Goal: Task Accomplishment & Management: Manage account settings

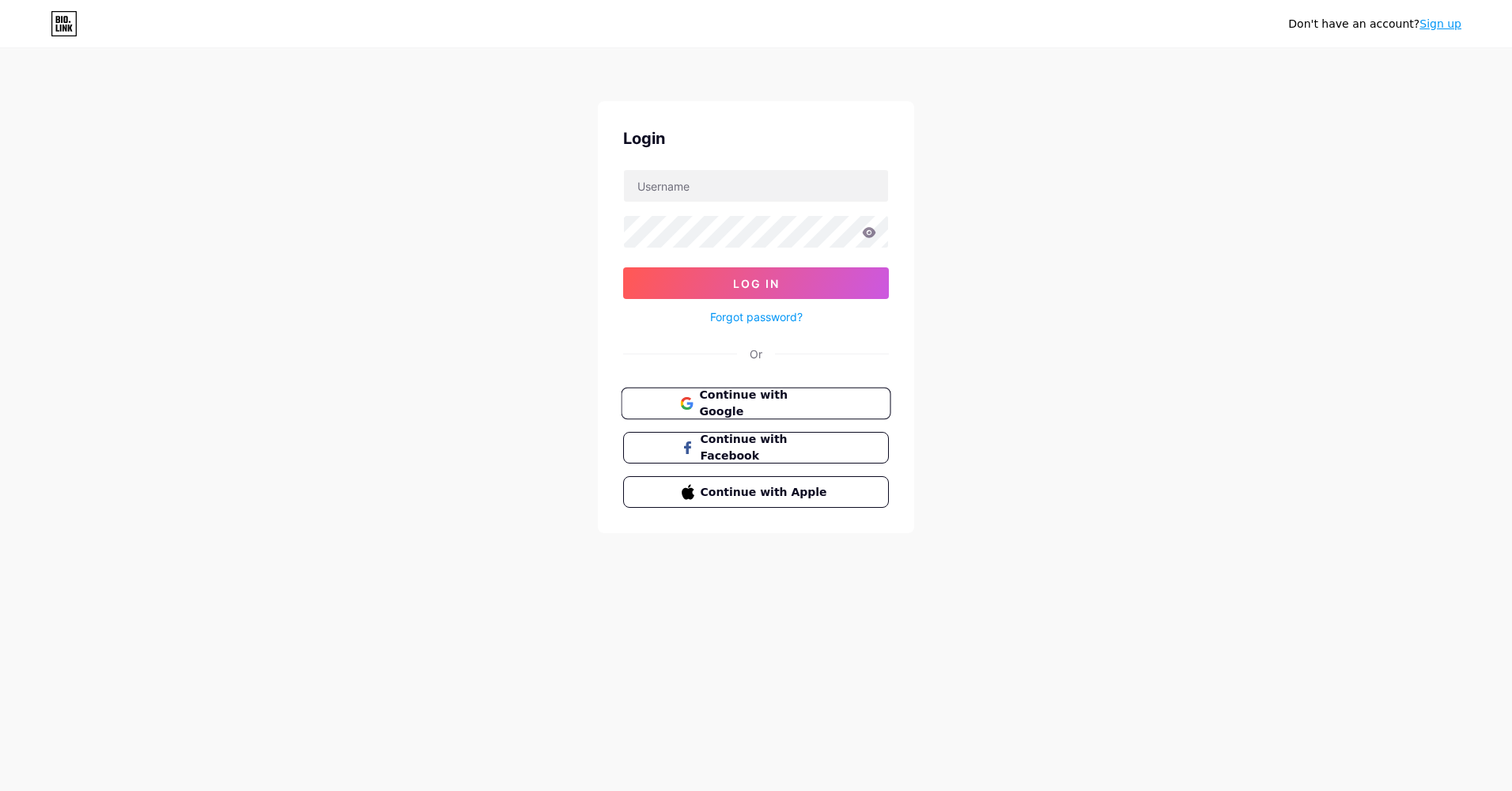
click at [747, 415] on button "Continue with Google" at bounding box center [756, 403] width 270 height 33
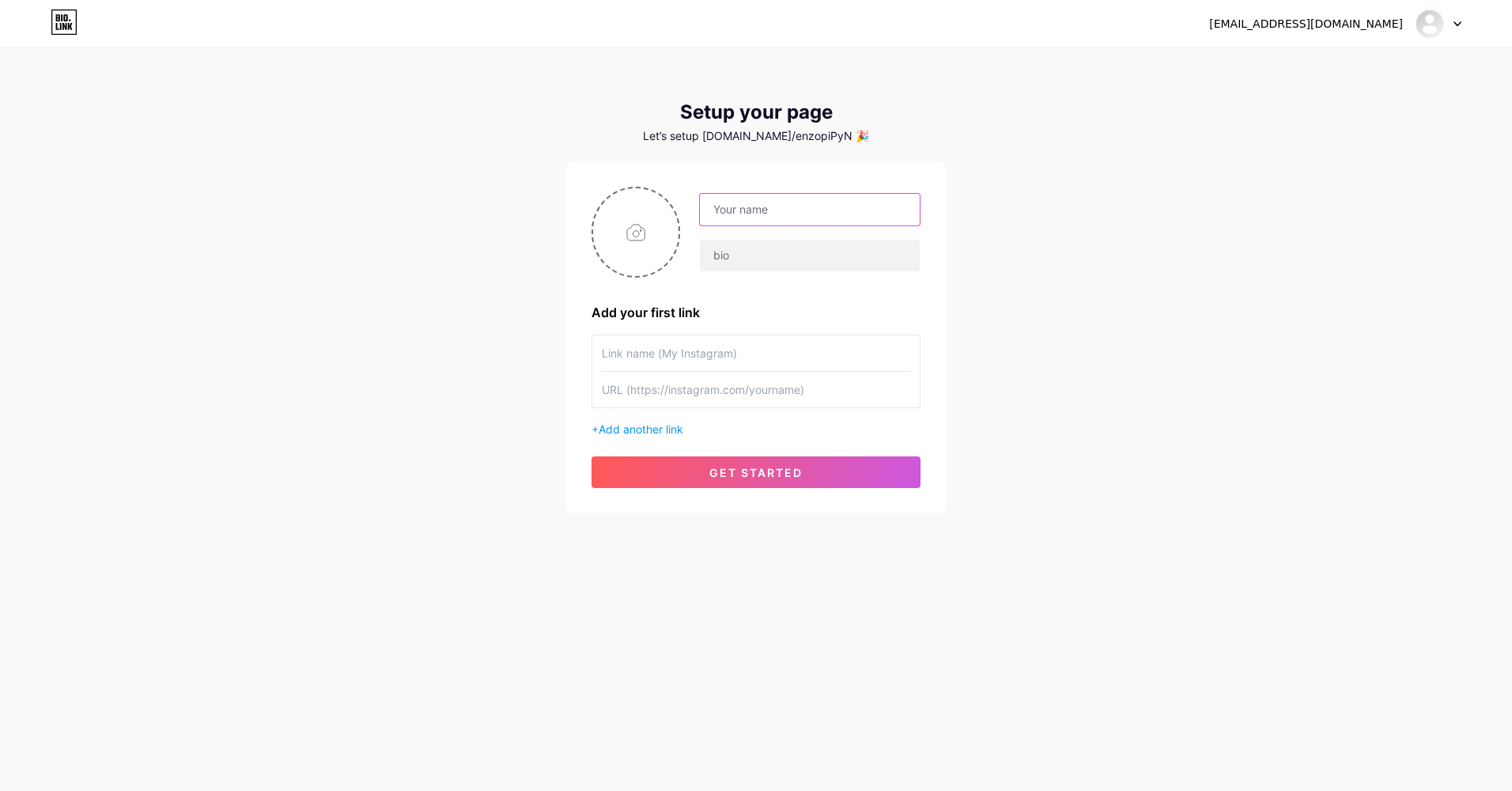
click at [747, 220] on input "text" at bounding box center [809, 210] width 220 height 32
type input "w"
click at [788, 213] on input "text" at bounding box center [809, 210] width 220 height 32
type input "[DOMAIN_NAME]"
click at [1030, 176] on div "[EMAIL_ADDRESS][DOMAIN_NAME] Dashboard Logout Setup your page Let’s setup [DOMA…" at bounding box center [756, 281] width 1512 height 563
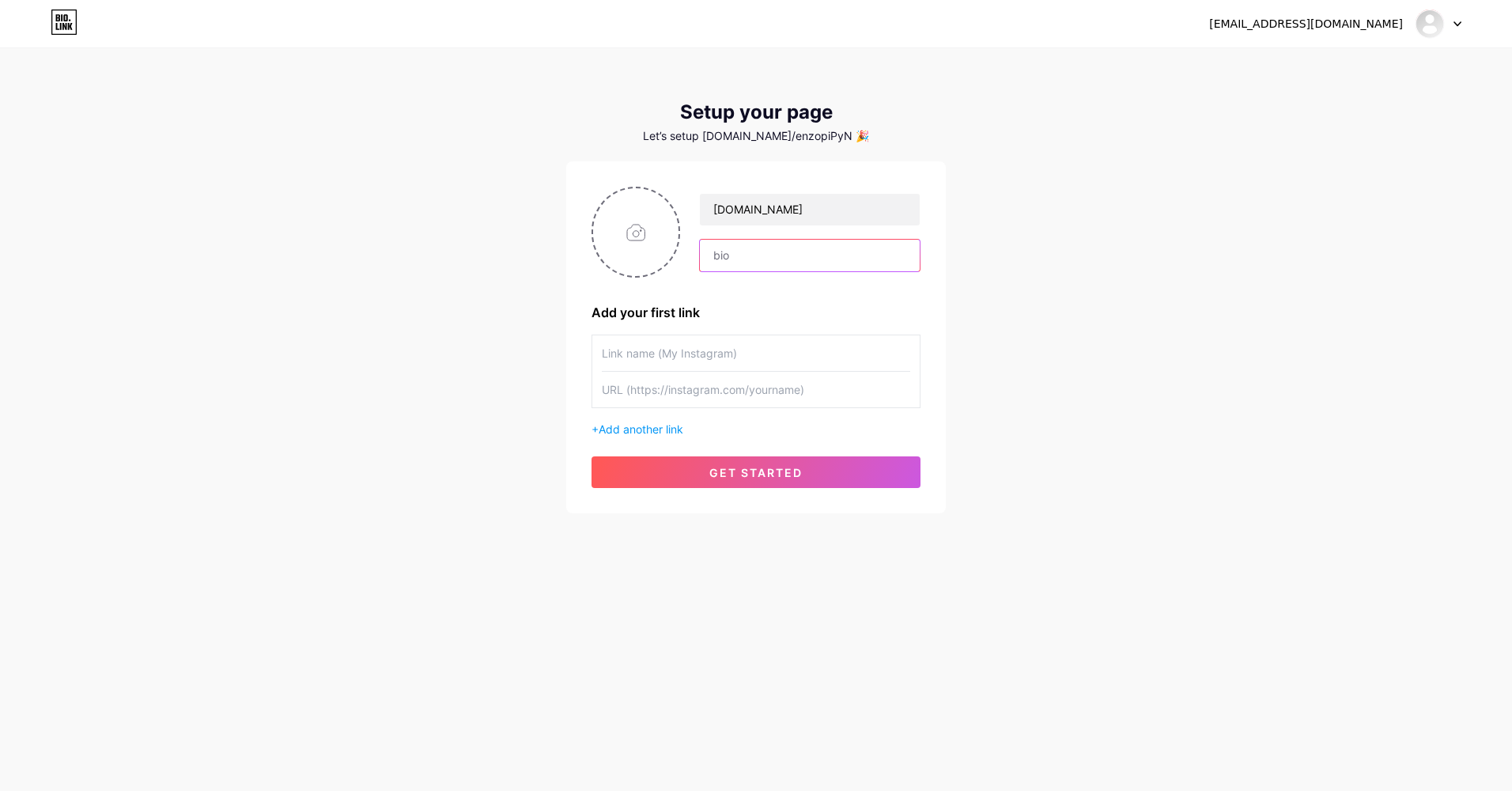
click at [761, 258] on input "text" at bounding box center [809, 256] width 220 height 32
type input "[URL][DOMAIN_NAME]"
click at [709, 341] on input "text" at bounding box center [756, 353] width 309 height 35
type input "Discord Kayuna"
click at [714, 386] on input "text" at bounding box center [756, 389] width 309 height 35
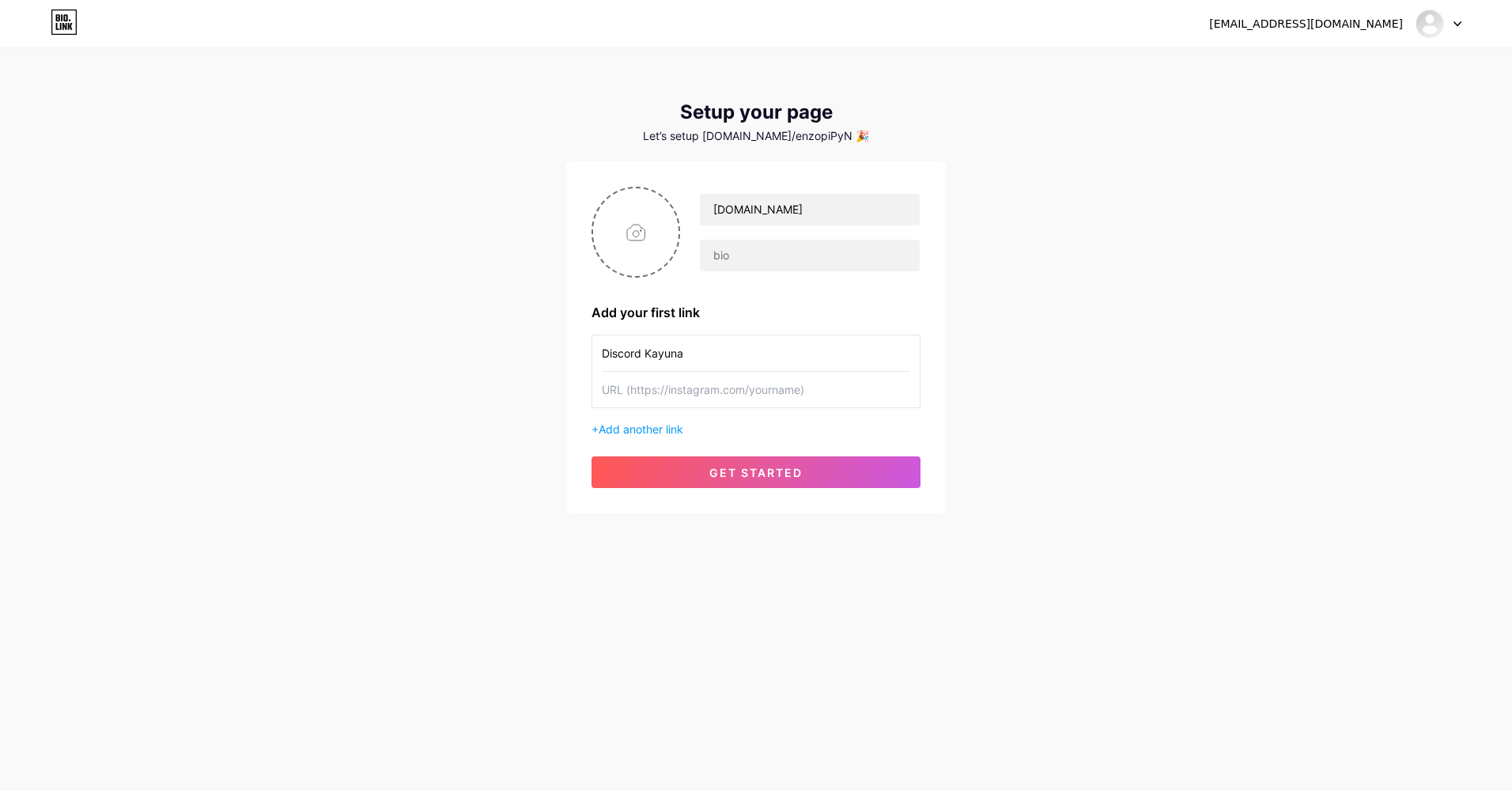
paste input "[URL][DOMAIN_NAME]"
type input "[URL][DOMAIN_NAME]"
click at [1076, 392] on div "snstatue325@gmail.com Dashboard Logout Setup your page Let’s setup bio.link/enz…" at bounding box center [756, 281] width 1512 height 563
click at [641, 230] on input "file" at bounding box center [636, 232] width 86 height 88
type input "C:\fakepath\b5fb41f051d21eed5aec9f774c005526.png"
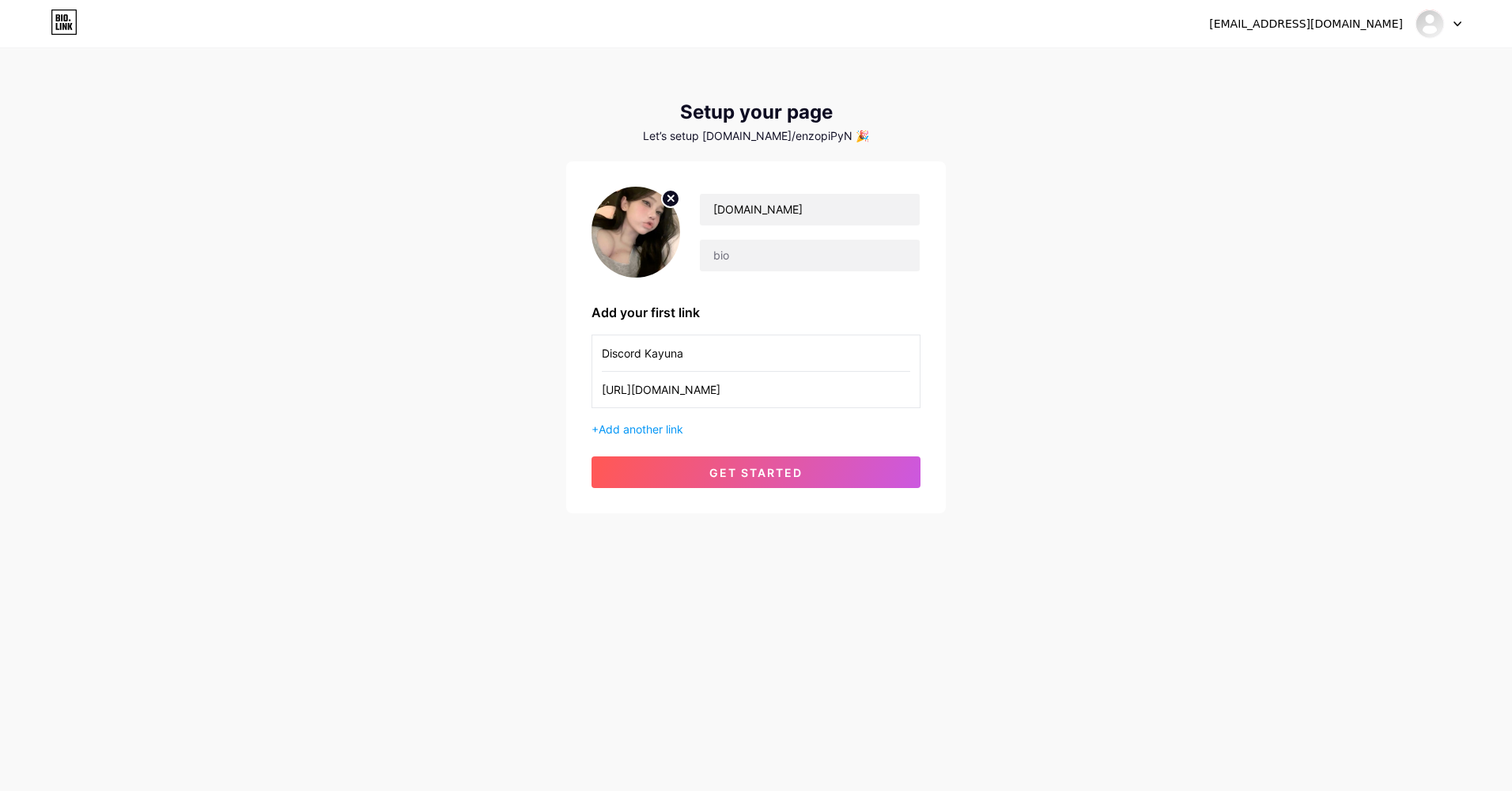
click at [652, 272] on img at bounding box center [636, 232] width 88 height 91
click at [645, 256] on img at bounding box center [636, 232] width 88 height 91
click at [667, 205] on circle at bounding box center [671, 198] width 18 height 18
click at [659, 211] on input "file" at bounding box center [636, 232] width 86 height 88
type input "C:\fakepath\IMG_0181.png"
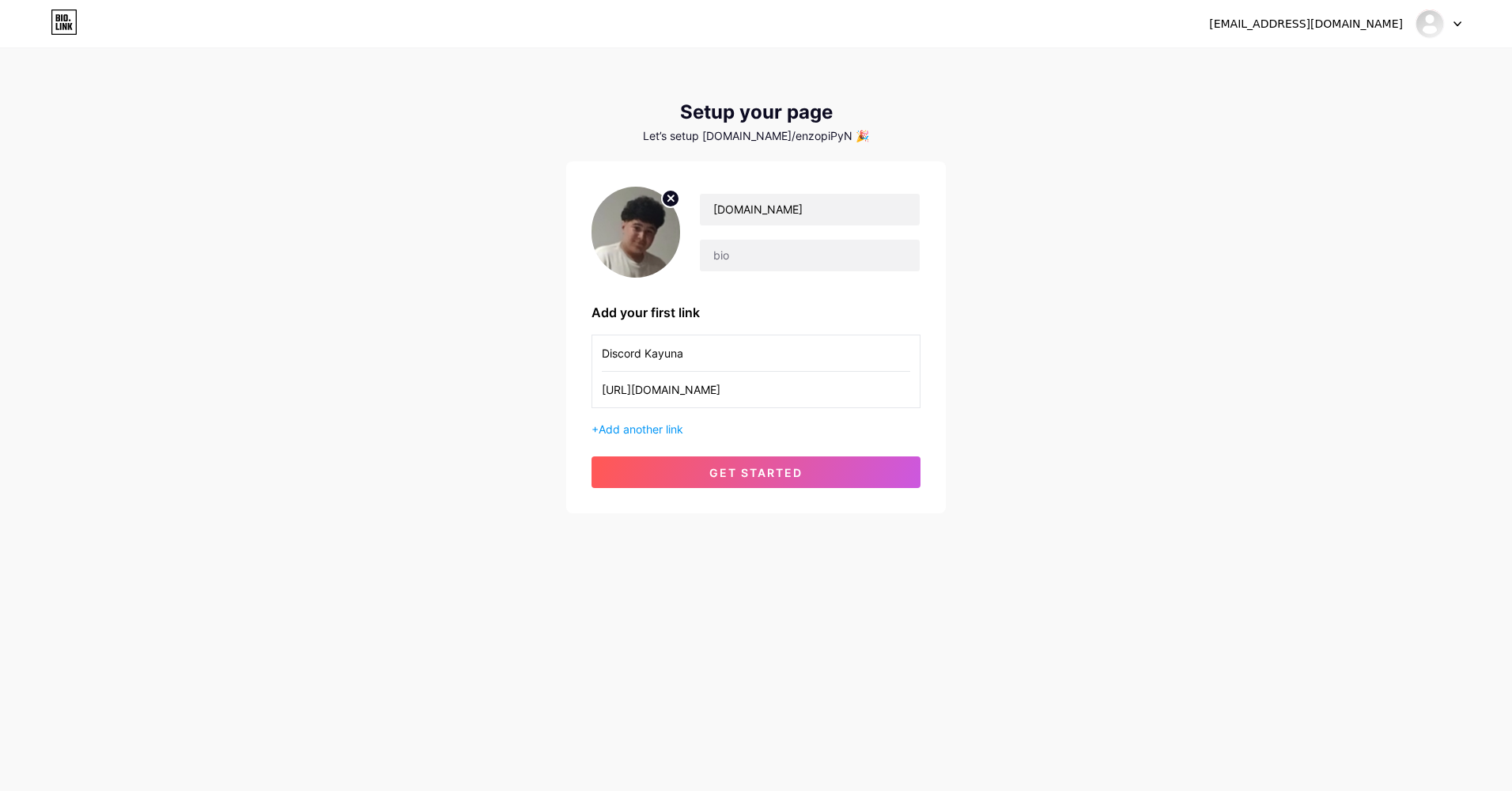
click at [669, 196] on icon at bounding box center [671, 198] width 5 height 5
click at [627, 238] on input "file" at bounding box center [636, 232] width 86 height 88
type input "C:\fakepath\220e53d48533304aade4bb1ca30f3eff.png"
click at [665, 199] on circle at bounding box center [671, 198] width 18 height 18
click at [644, 231] on input "file" at bounding box center [636, 232] width 86 height 88
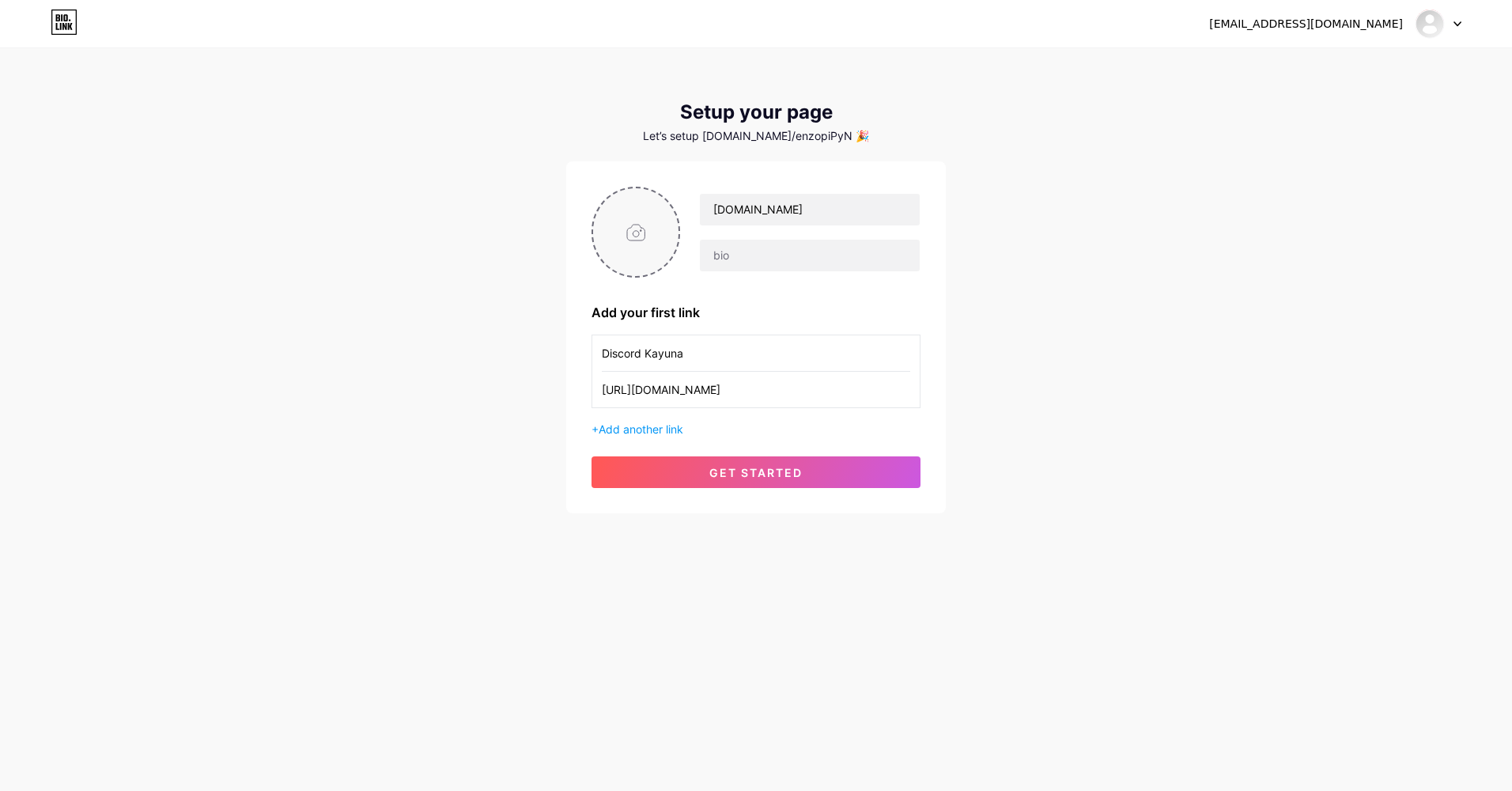
type input "C:\fakepath\7588b21d5c62b8d67fa3d1094af1b5a9.webp"
click at [676, 203] on circle at bounding box center [671, 198] width 18 height 18
click at [626, 213] on input "file" at bounding box center [636, 232] width 86 height 88
type input "C:\fakepath\IMG_7457.jpg"
click at [380, 471] on div "snstatue325@gmail.com Dashboard Logout Setup your page Let’s setup bio.link/enz…" at bounding box center [756, 281] width 1512 height 563
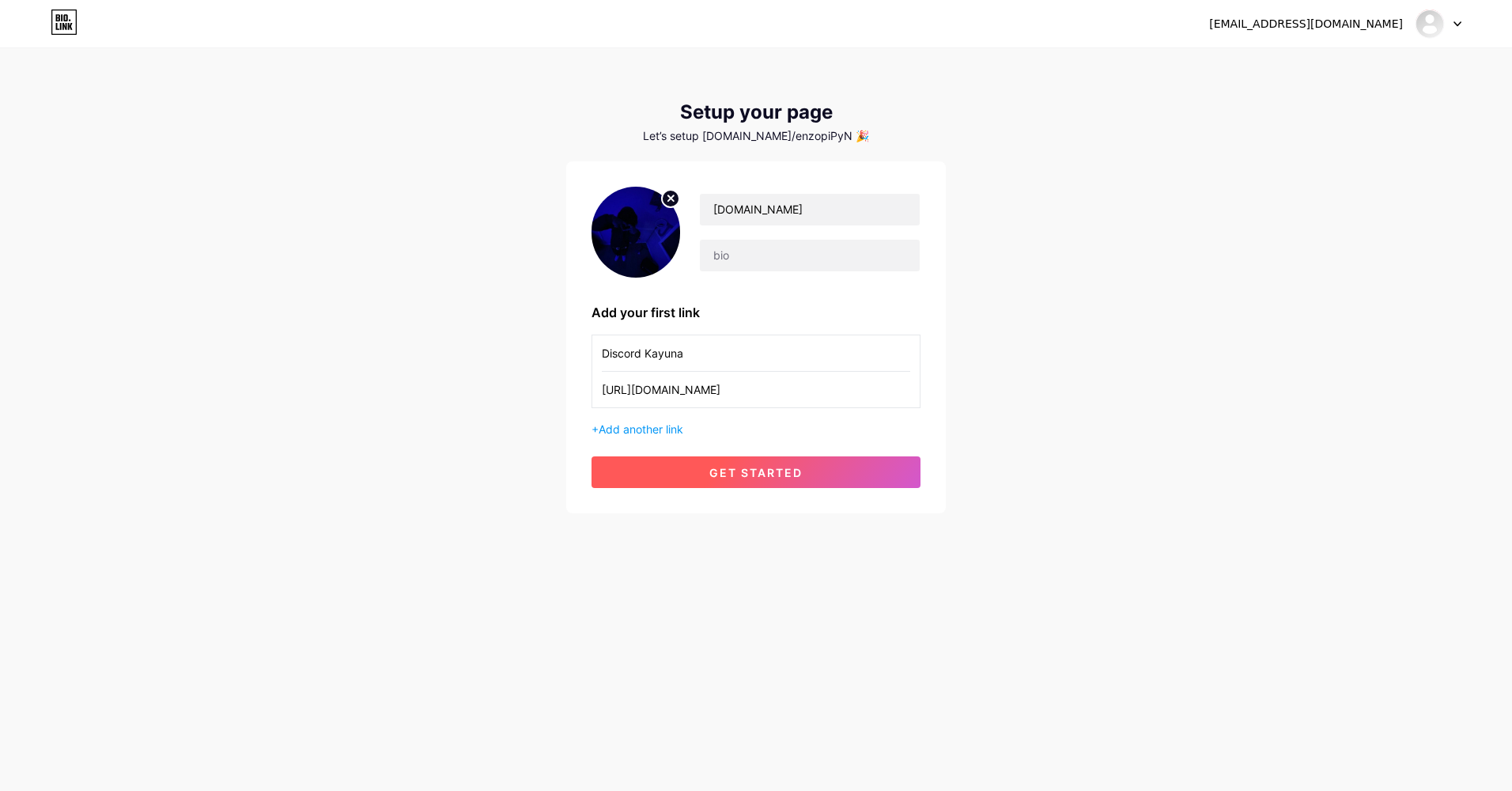
click at [716, 462] on button "get started" at bounding box center [756, 472] width 329 height 32
click at [726, 471] on span "get started" at bounding box center [756, 472] width 93 height 13
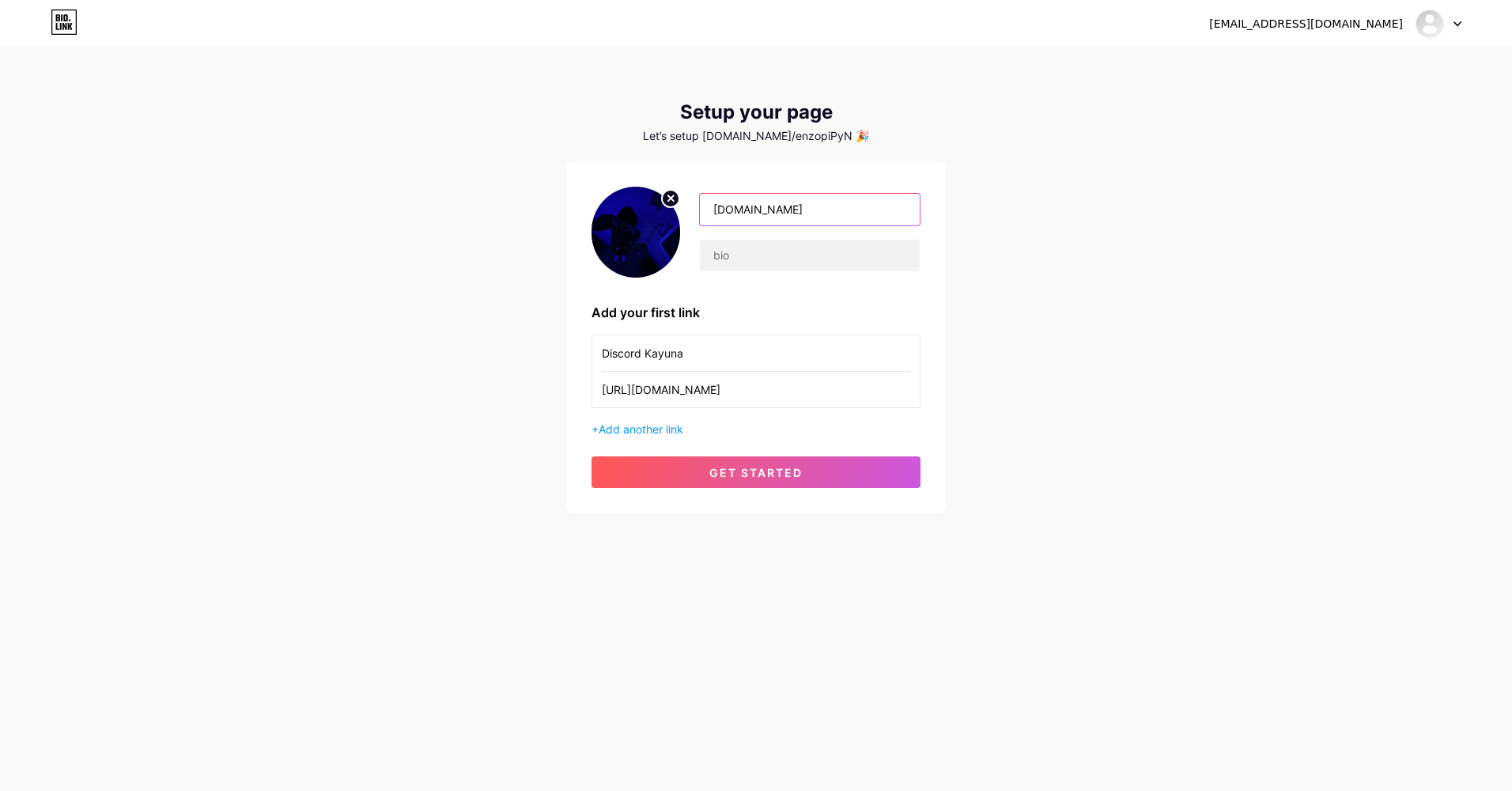
drag, startPoint x: 769, startPoint y: 206, endPoint x: 842, endPoint y: 205, distance: 73.0
click at [842, 205] on input "[DOMAIN_NAME]" at bounding box center [809, 210] width 220 height 32
click at [973, 195] on div "snstatue325@gmail.com Dashboard Logout Setup your page Let’s setup bio.link/enz…" at bounding box center [756, 281] width 1512 height 563
click at [782, 258] on input "text" at bounding box center [809, 256] width 220 height 32
type input "[DOMAIN_NAME] sur discord"
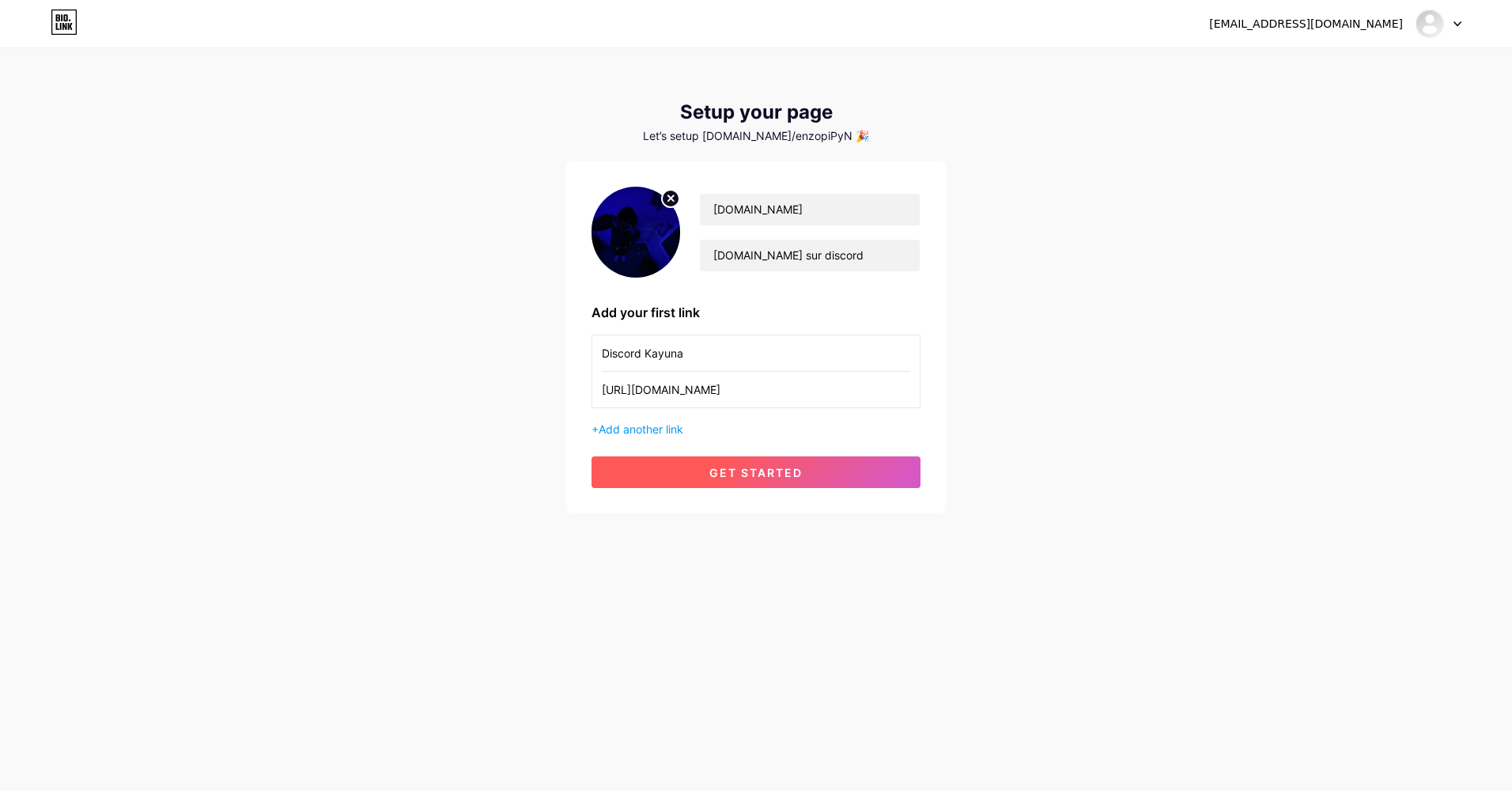
click at [797, 472] on span "get started" at bounding box center [756, 472] width 93 height 13
click at [659, 431] on span "Add another link" at bounding box center [641, 429] width 85 height 13
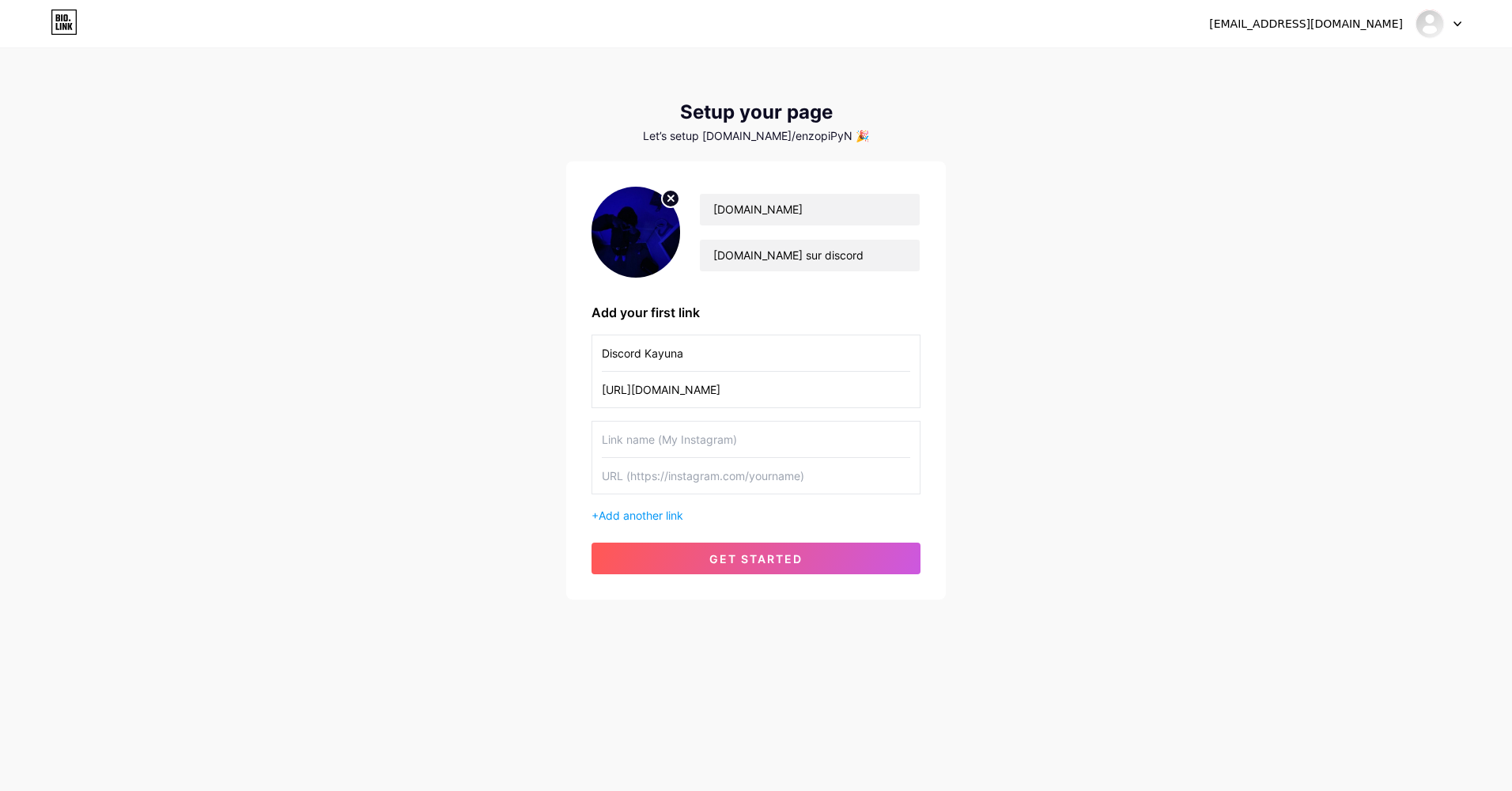
click at [707, 448] on input "text" at bounding box center [756, 439] width 309 height 35
type input "Discord"
click at [672, 488] on input "text" at bounding box center [756, 475] width 309 height 35
paste input "https://discord.gg/gW3kHwsdVH"
type input "https://discord.gg/gW3kHwsdVH"
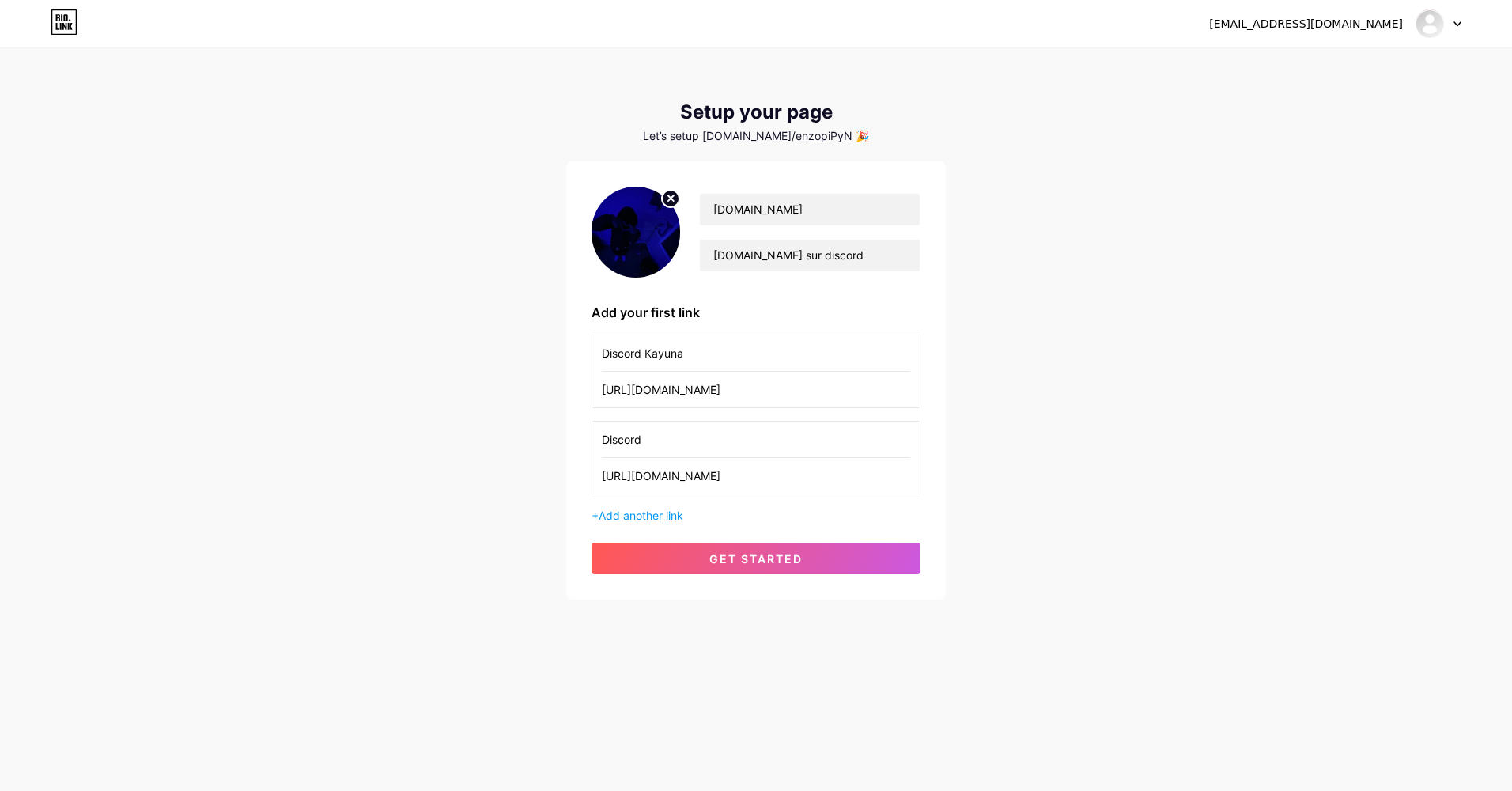
click at [686, 444] on input "Discord" at bounding box center [756, 439] width 309 height 35
type input "Discord sabc"
click at [756, 553] on span "get started" at bounding box center [756, 558] width 93 height 13
click at [386, 113] on div "snstatue325@gmail.com Dashboard Logout Setup your page Let’s setup bio.link/enz…" at bounding box center [756, 325] width 1512 height 650
drag, startPoint x: 752, startPoint y: 205, endPoint x: 630, endPoint y: 195, distance: 122.4
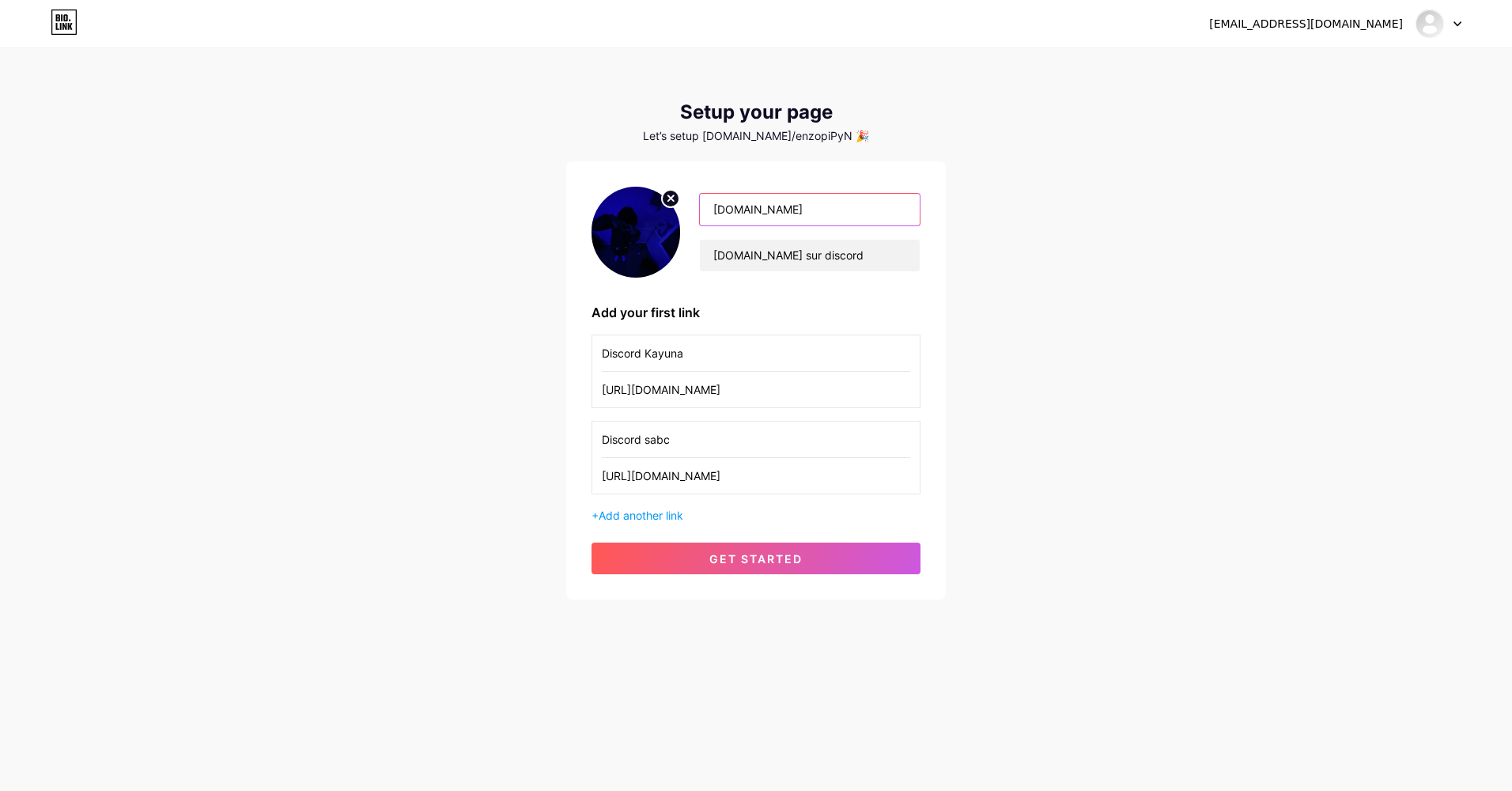
click at [630, 195] on div "zrx.dev zrx.dev sur discord" at bounding box center [756, 232] width 329 height 91
click at [1166, 305] on div "snstatue325@gmail.com Dashboard Logout Setup your page Let’s setup bio.link/enz…" at bounding box center [756, 325] width 1512 height 650
click at [846, 264] on input "[DOMAIN_NAME] sur discord" at bounding box center [809, 256] width 220 height 32
drag, startPoint x: 1131, startPoint y: 352, endPoint x: 1106, endPoint y: 340, distance: 27.7
click at [1127, 350] on div "snstatue325@gmail.com Dashboard Logout Setup your page Let’s setup bio.link/enz…" at bounding box center [756, 325] width 1512 height 650
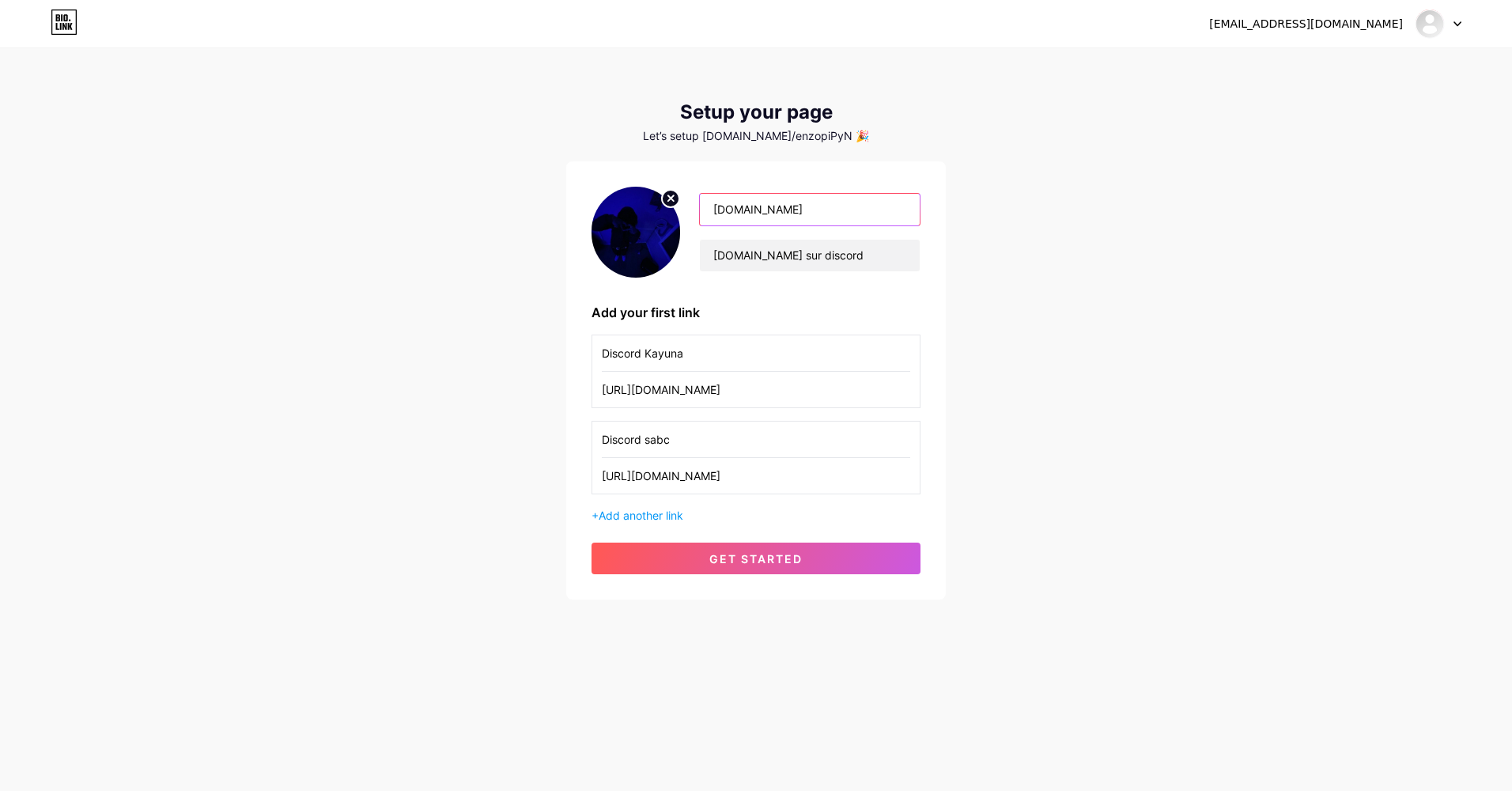
click at [782, 209] on input "[DOMAIN_NAME]" at bounding box center [809, 210] width 220 height 32
click at [868, 205] on input "[DOMAIN_NAME]" at bounding box center [809, 210] width 220 height 32
click at [885, 212] on input "[DOMAIN_NAME]" at bounding box center [809, 210] width 220 height 32
click at [1130, 228] on div "snstatue325@gmail.com Dashboard Logout Setup your page Let’s setup bio.link/enz…" at bounding box center [756, 325] width 1512 height 650
click at [853, 220] on input "[DOMAIN_NAME]" at bounding box center [809, 210] width 220 height 32
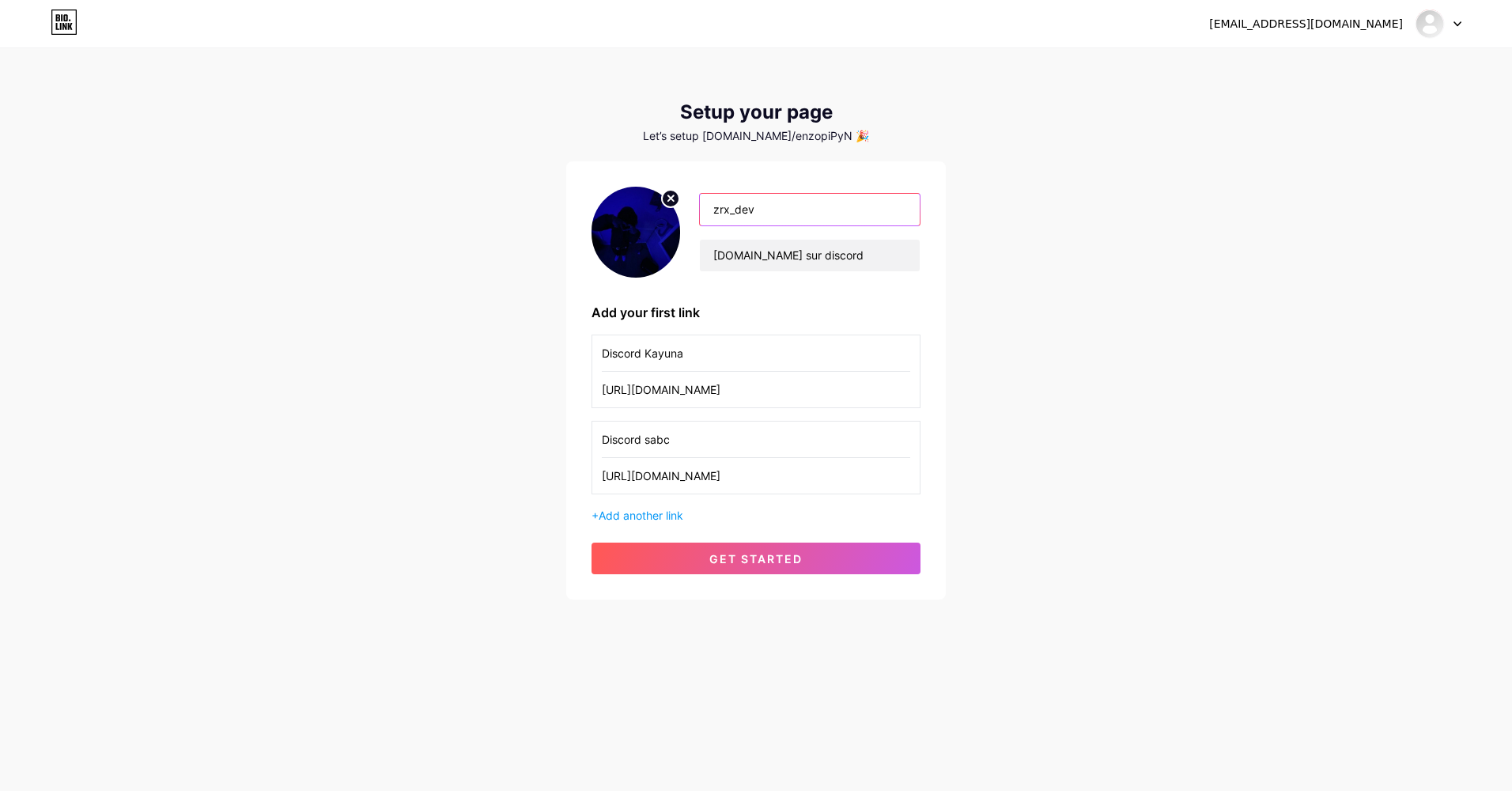
type input "zrx_dev"
click at [1101, 282] on div "snstatue325@gmail.com Dashboard Logout Setup your page Let’s setup bio.link/enz…" at bounding box center [756, 325] width 1512 height 650
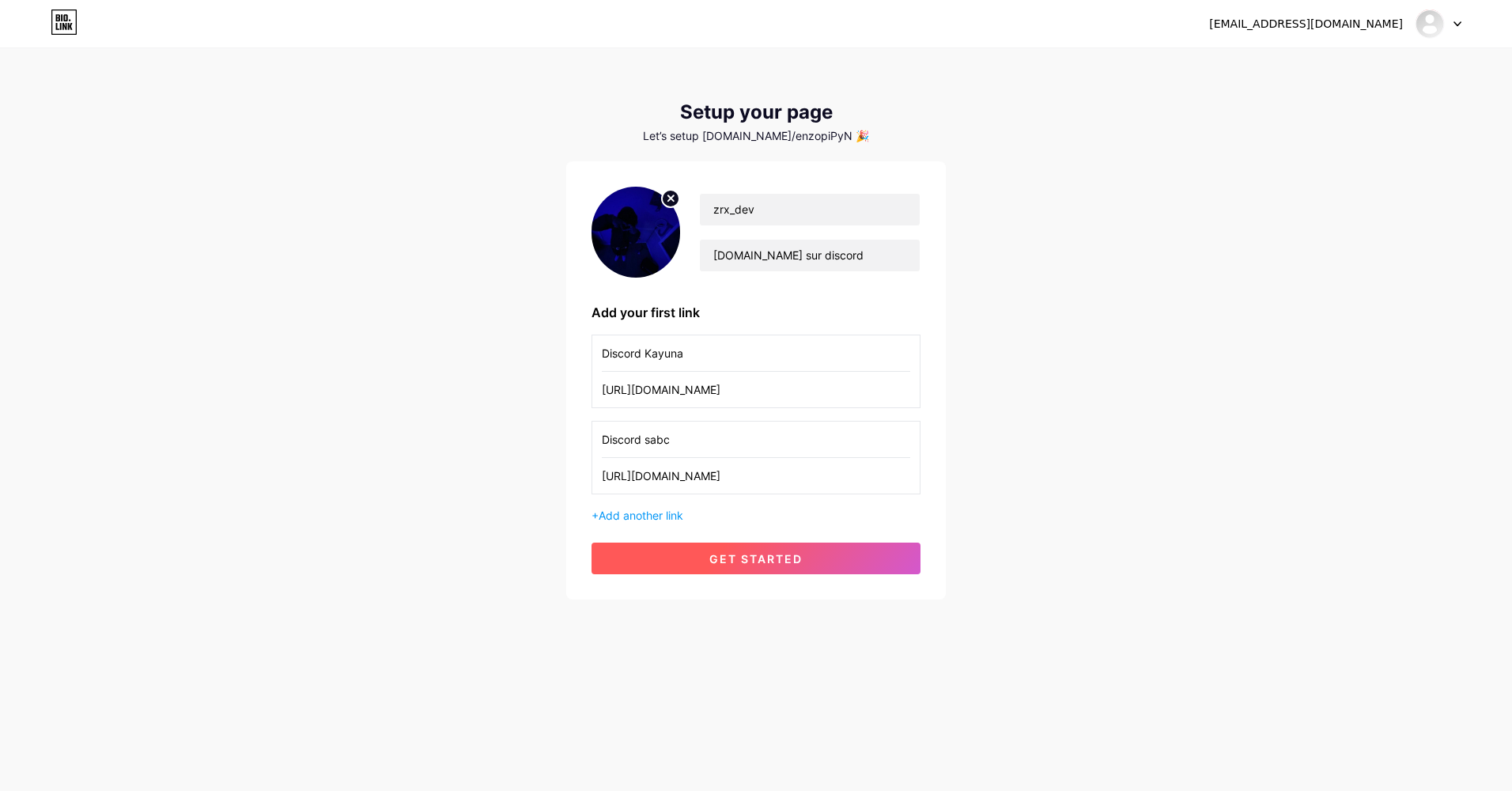
click at [723, 564] on span "get started" at bounding box center [756, 558] width 93 height 13
click at [1397, 42] on div "snstatue325@gmail.com Dashboard Logout" at bounding box center [756, 24] width 1512 height 48
click at [1472, 24] on div "snstatue325@gmail.com Dashboard Logout" at bounding box center [756, 24] width 1512 height 28
click at [1463, 24] on div "snstatue325@gmail.com Dashboard Logout" at bounding box center [756, 24] width 1512 height 28
click at [1459, 24] on icon at bounding box center [1456, 24] width 8 height 5
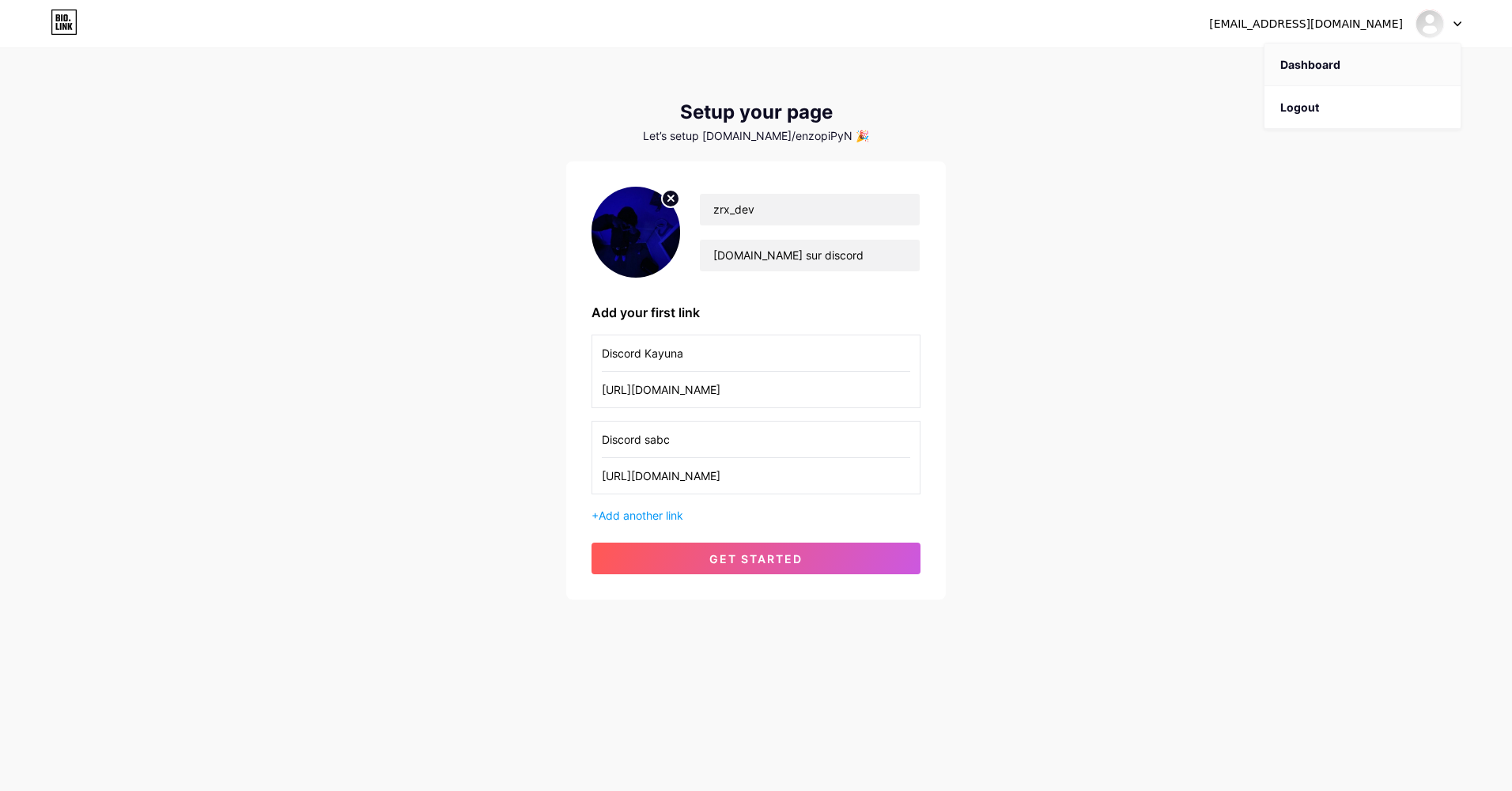
click at [1349, 65] on link "Dashboard" at bounding box center [1362, 64] width 196 height 42
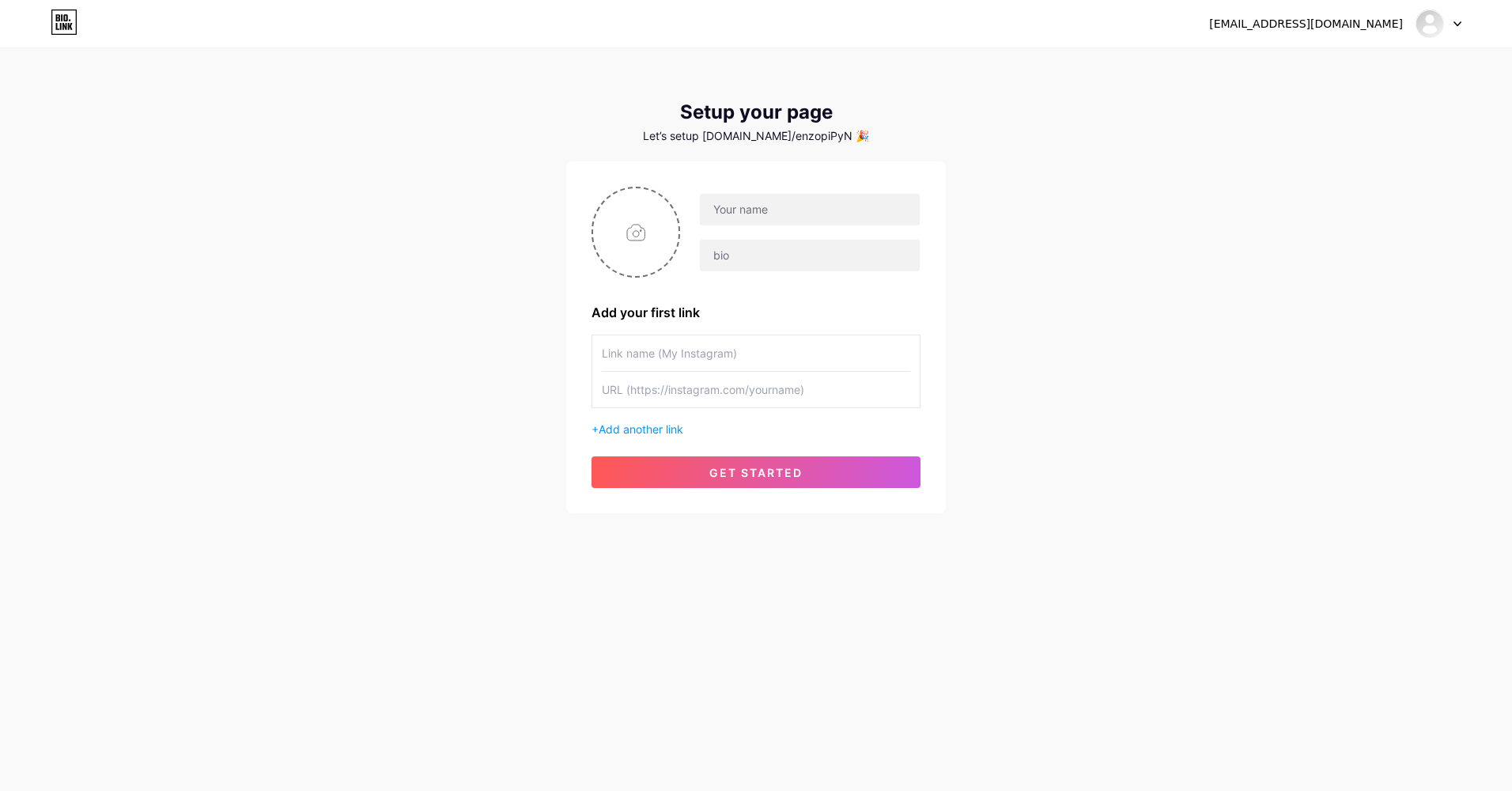
click at [1461, 30] on div "snstatue325@gmail.com Dashboard Logout" at bounding box center [756, 24] width 1512 height 28
click at [1452, 24] on div at bounding box center [1438, 24] width 46 height 28
click at [789, 196] on input "text" at bounding box center [809, 210] width 220 height 32
type input "zrx_dev"
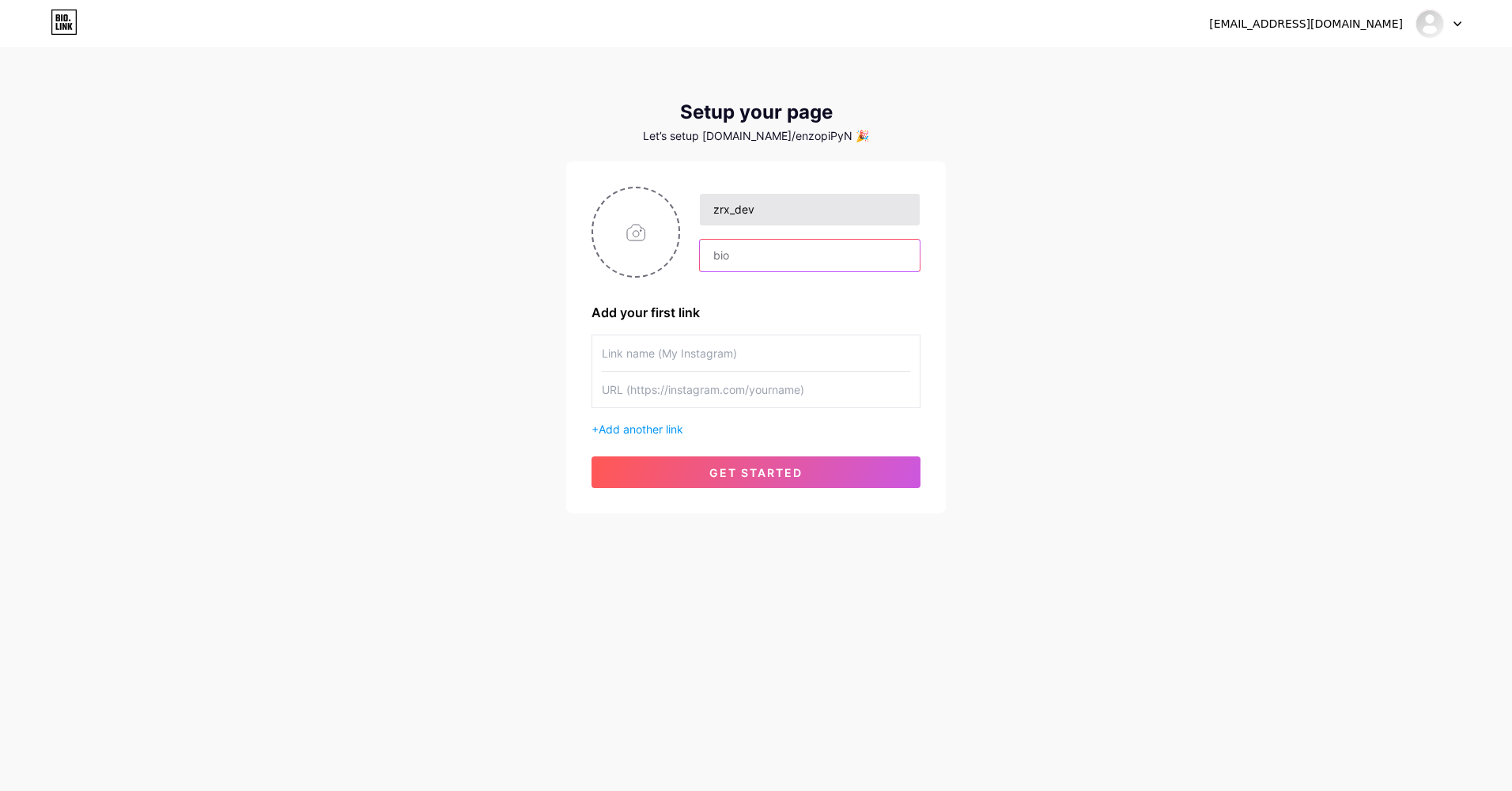
type input "[DOMAIN_NAME] sur discord"
type input "Discord Kayuna"
type input "[URL][DOMAIN_NAME]"
click at [653, 248] on input "file" at bounding box center [636, 232] width 86 height 88
type input "C:\fakepath\IMG_7457.jpg"
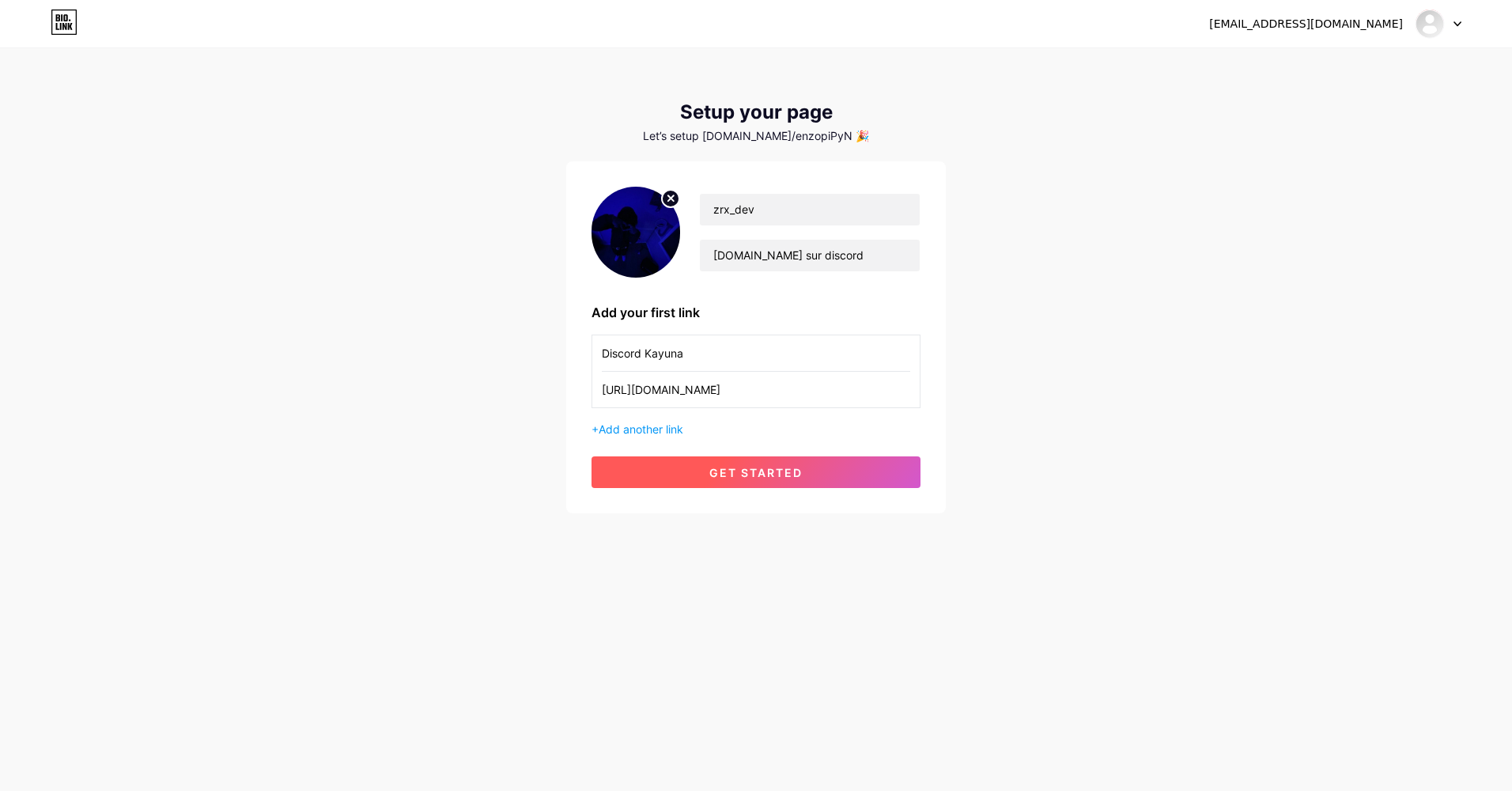
click at [738, 466] on span "get started" at bounding box center [756, 472] width 93 height 13
click at [59, 26] on icon at bounding box center [63, 22] width 26 height 26
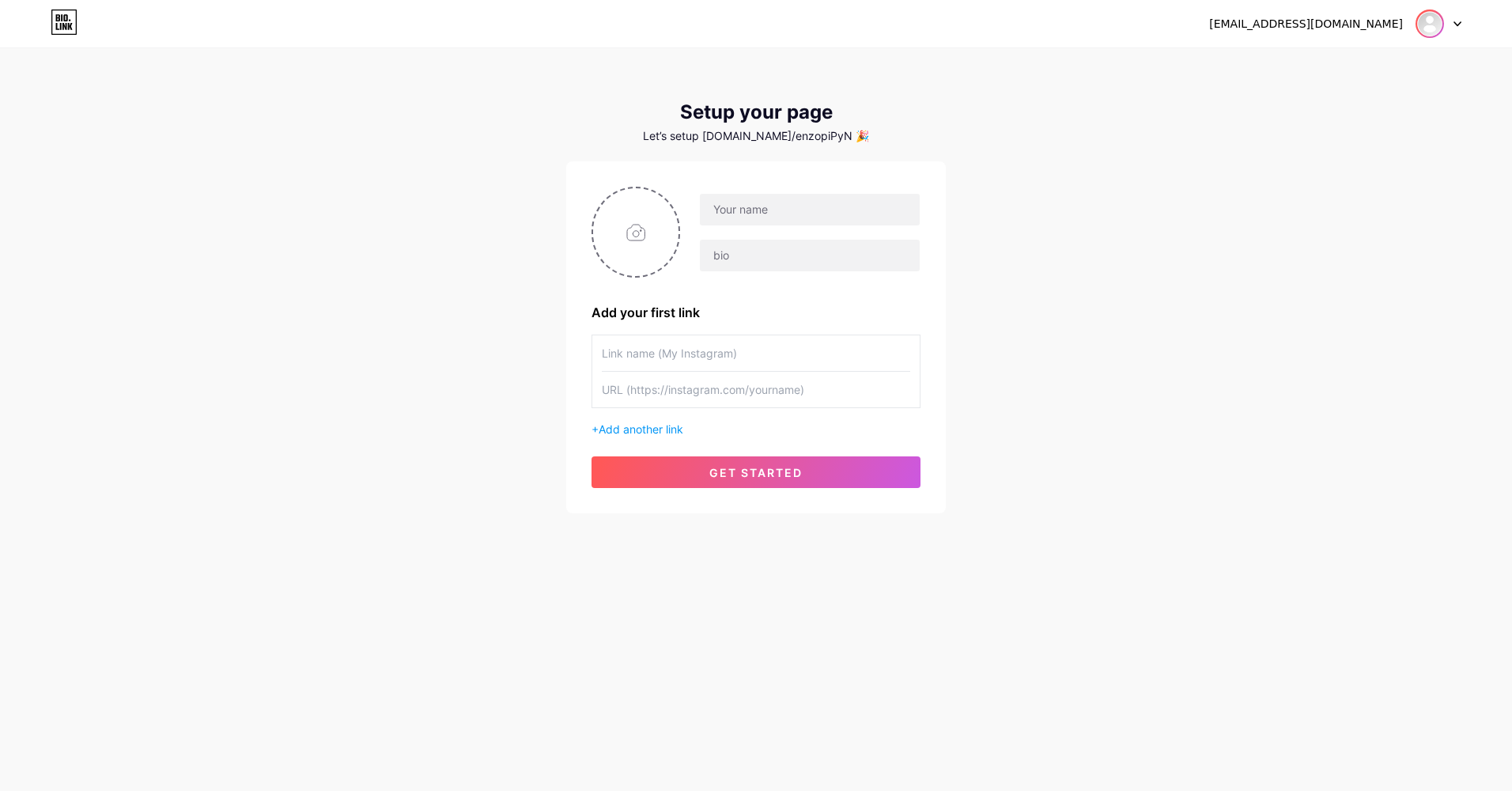
click at [1427, 34] on img at bounding box center [1429, 24] width 26 height 26
click at [1349, 113] on li "Logout" at bounding box center [1362, 108] width 196 height 42
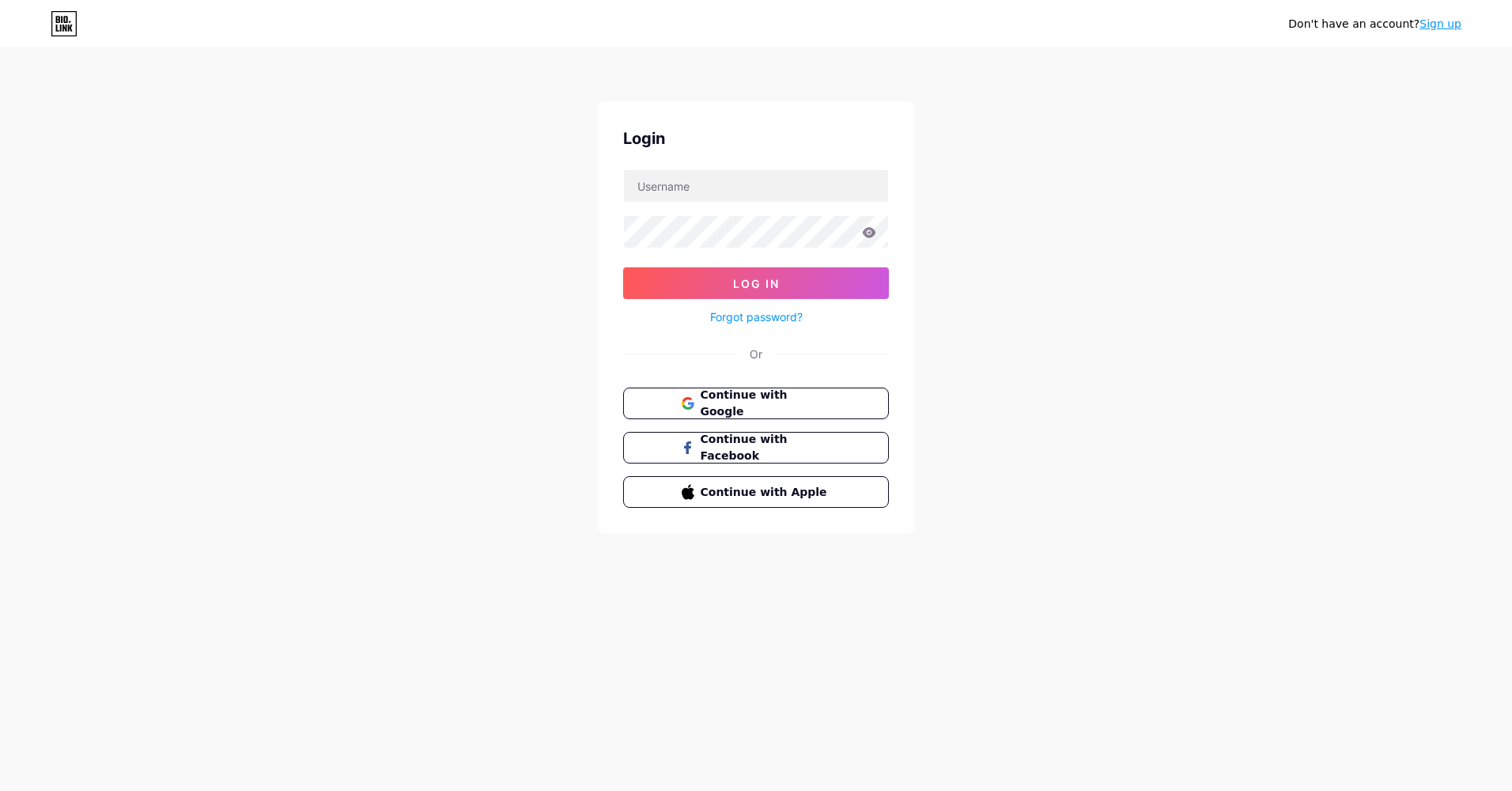
click at [1443, 26] on link "Sign up" at bounding box center [1441, 24] width 42 height 12
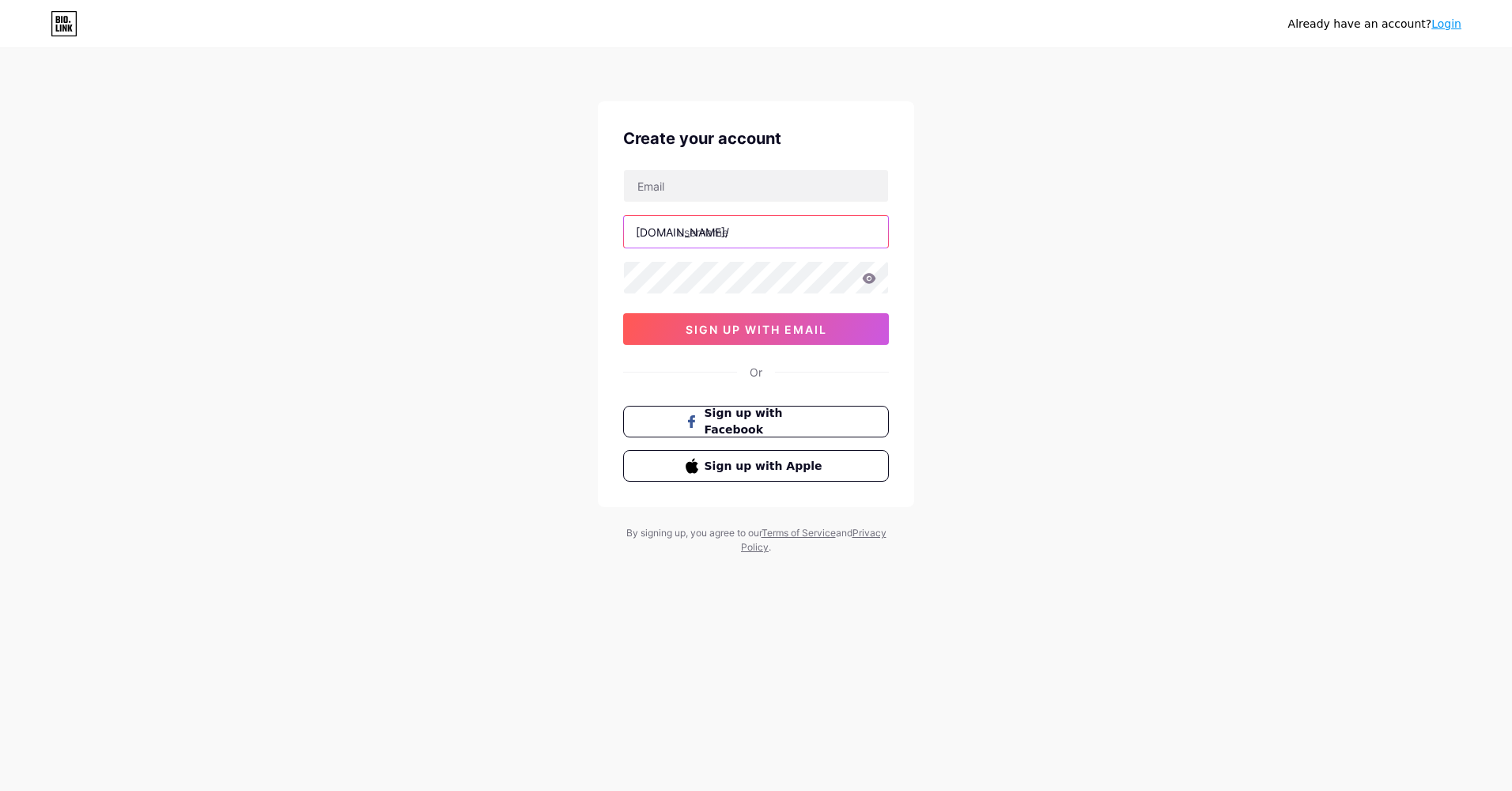
click at [709, 235] on input "text" at bounding box center [756, 232] width 264 height 32
type input "zrx_dev"
click at [702, 192] on input "text" at bounding box center [756, 186] width 264 height 32
click at [834, 325] on button "sign up with email" at bounding box center [756, 329] width 265 height 32
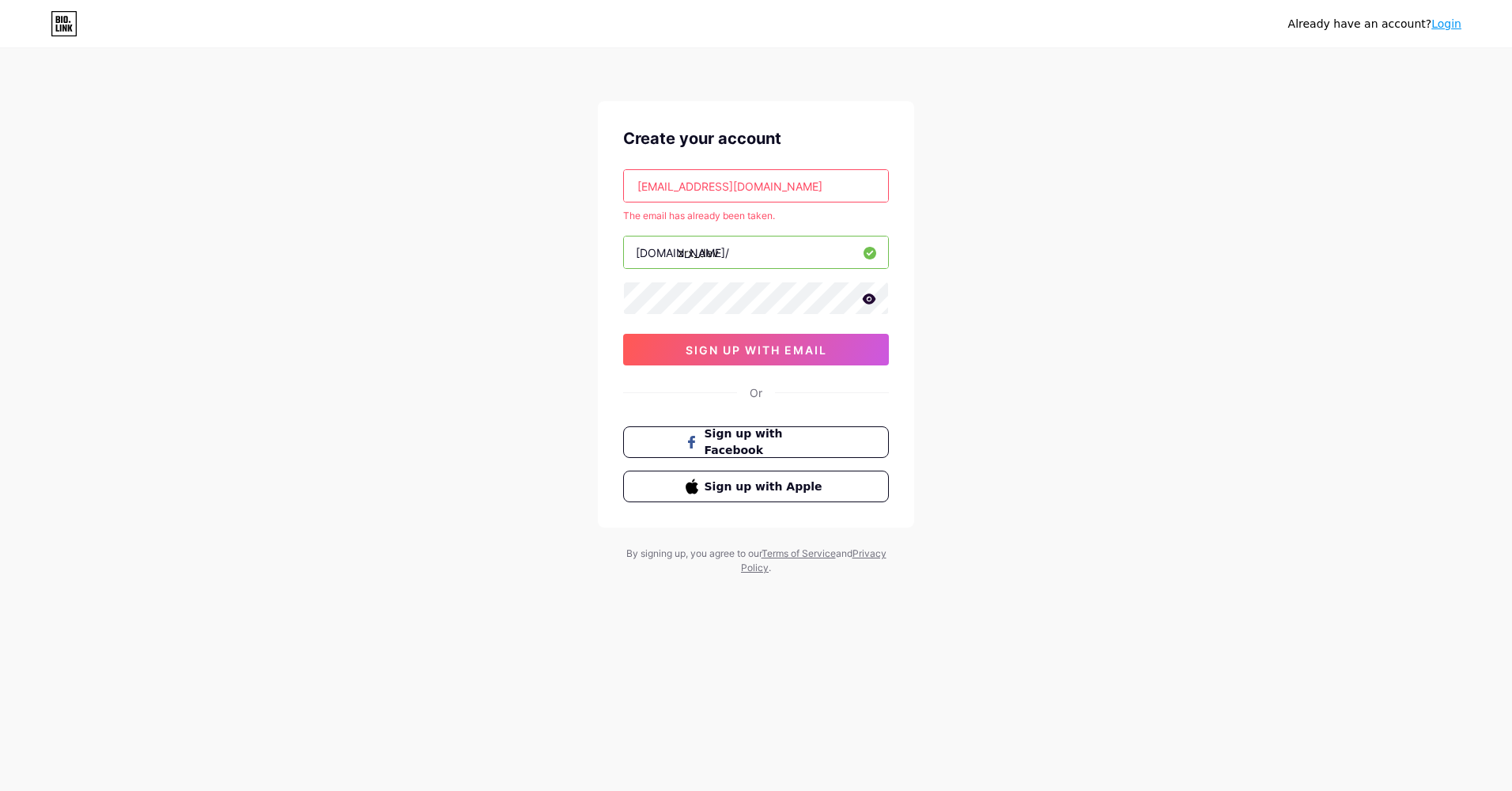
drag, startPoint x: 518, startPoint y: 176, endPoint x: 429, endPoint y: 179, distance: 89.1
click at [429, 179] on div "Already have an account? Login Create your account snstatue325@gmail.com The em…" at bounding box center [756, 312] width 1512 height 625
type input "s"
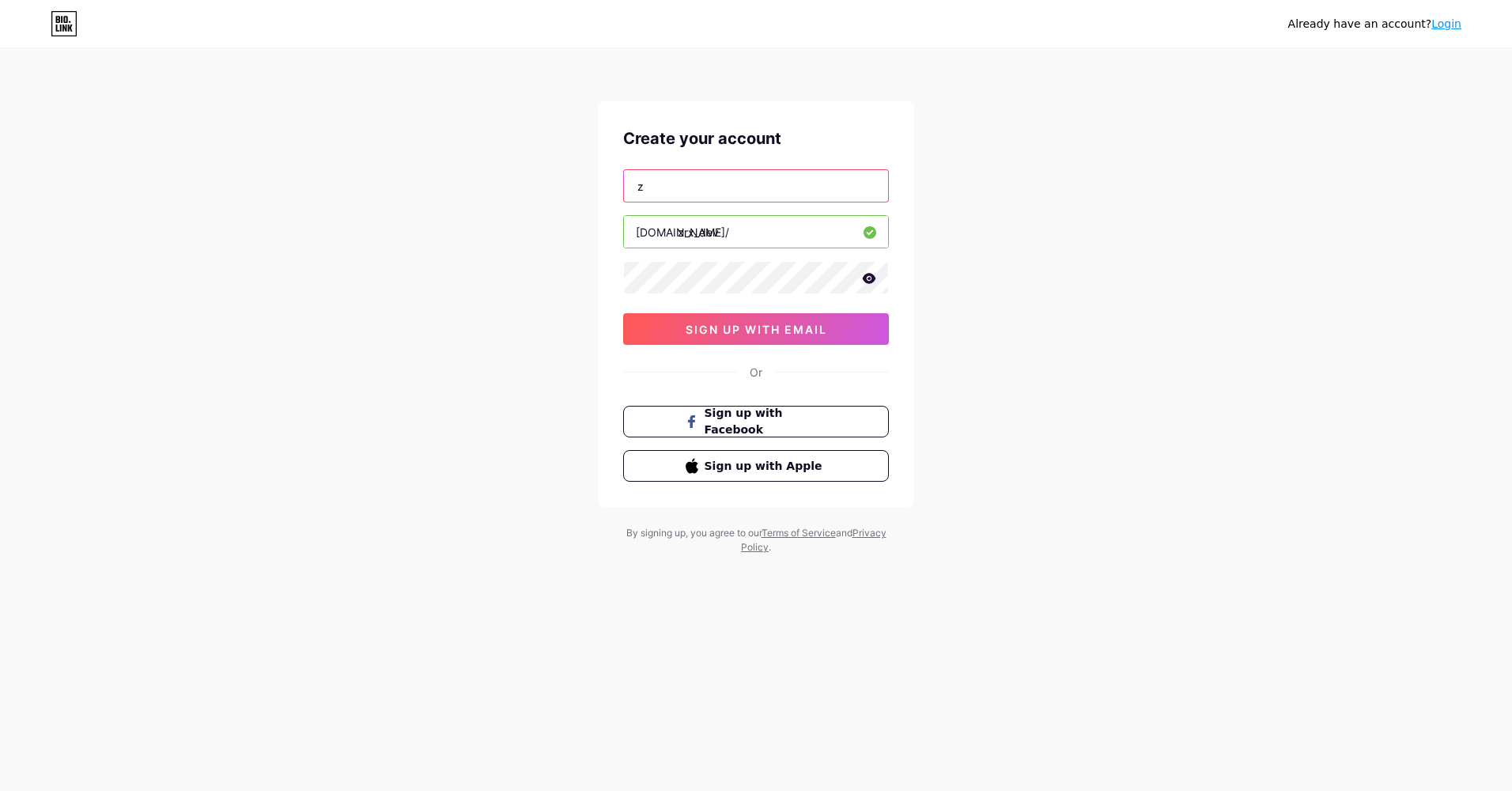
type input "zrx.dev.off@gmail.com"
click at [790, 333] on span "sign up with email" at bounding box center [756, 329] width 142 height 13
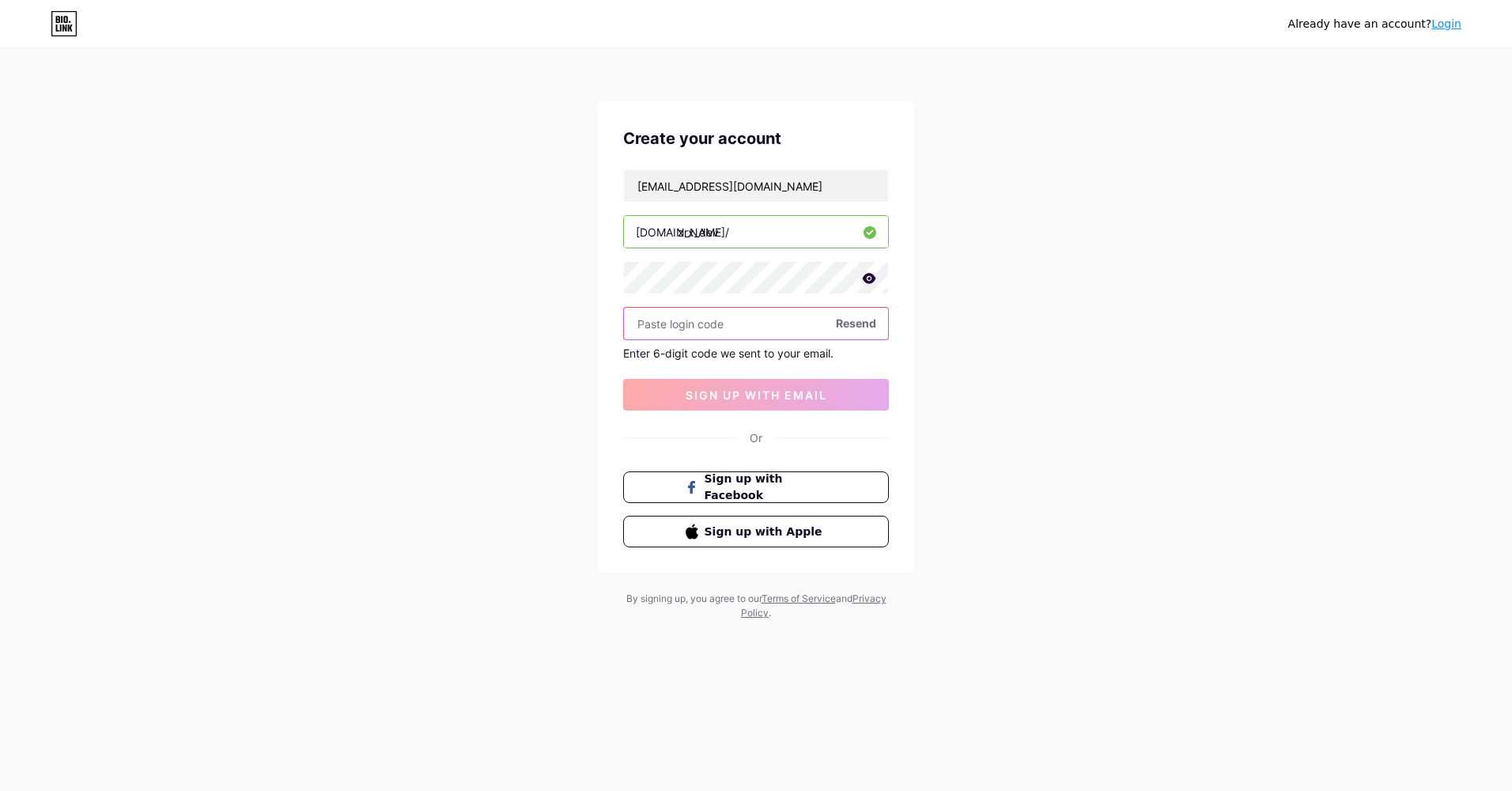
paste input "973775"
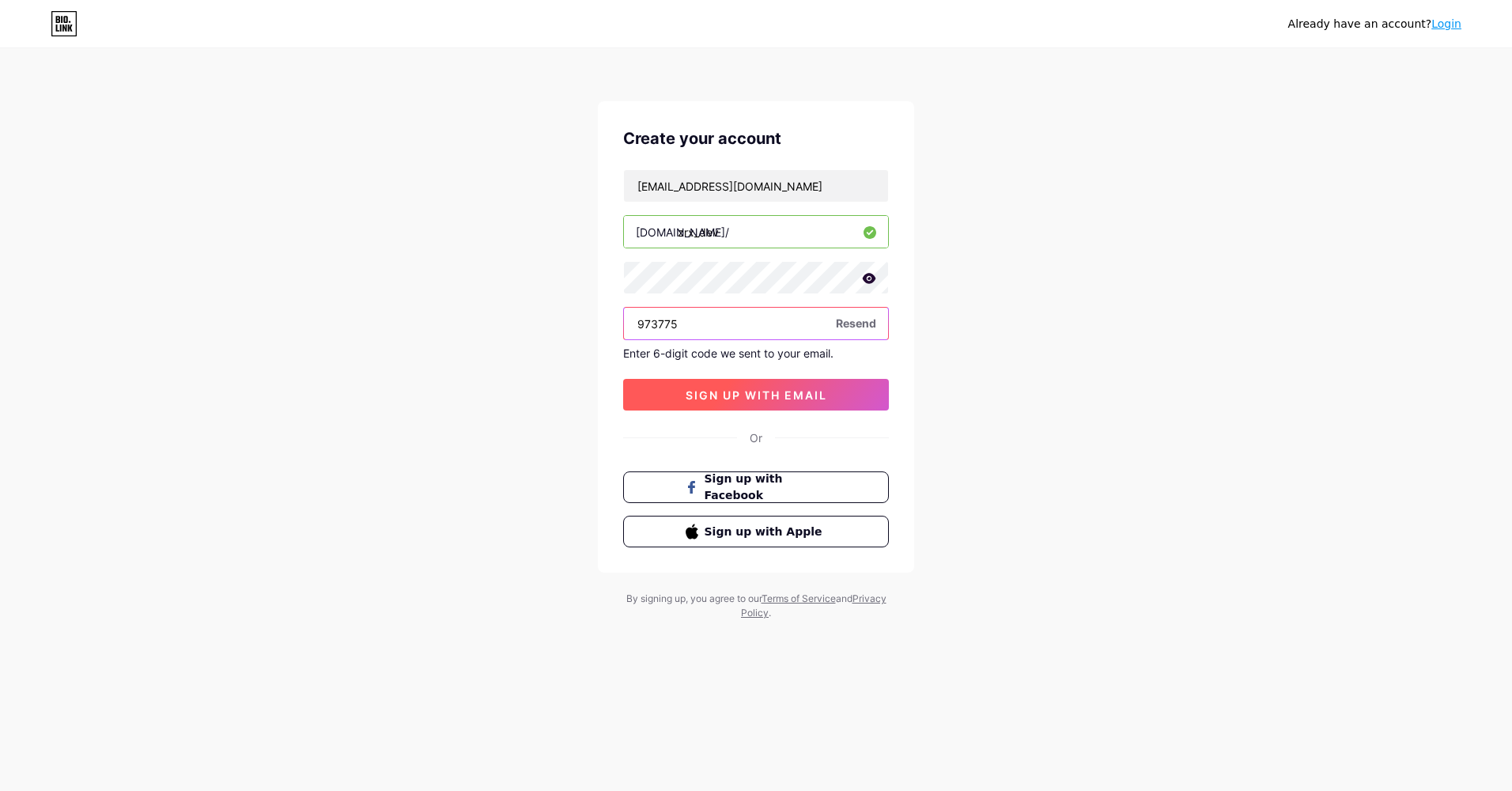
type input "973775"
click at [754, 387] on button "sign up with email" at bounding box center [756, 395] width 265 height 32
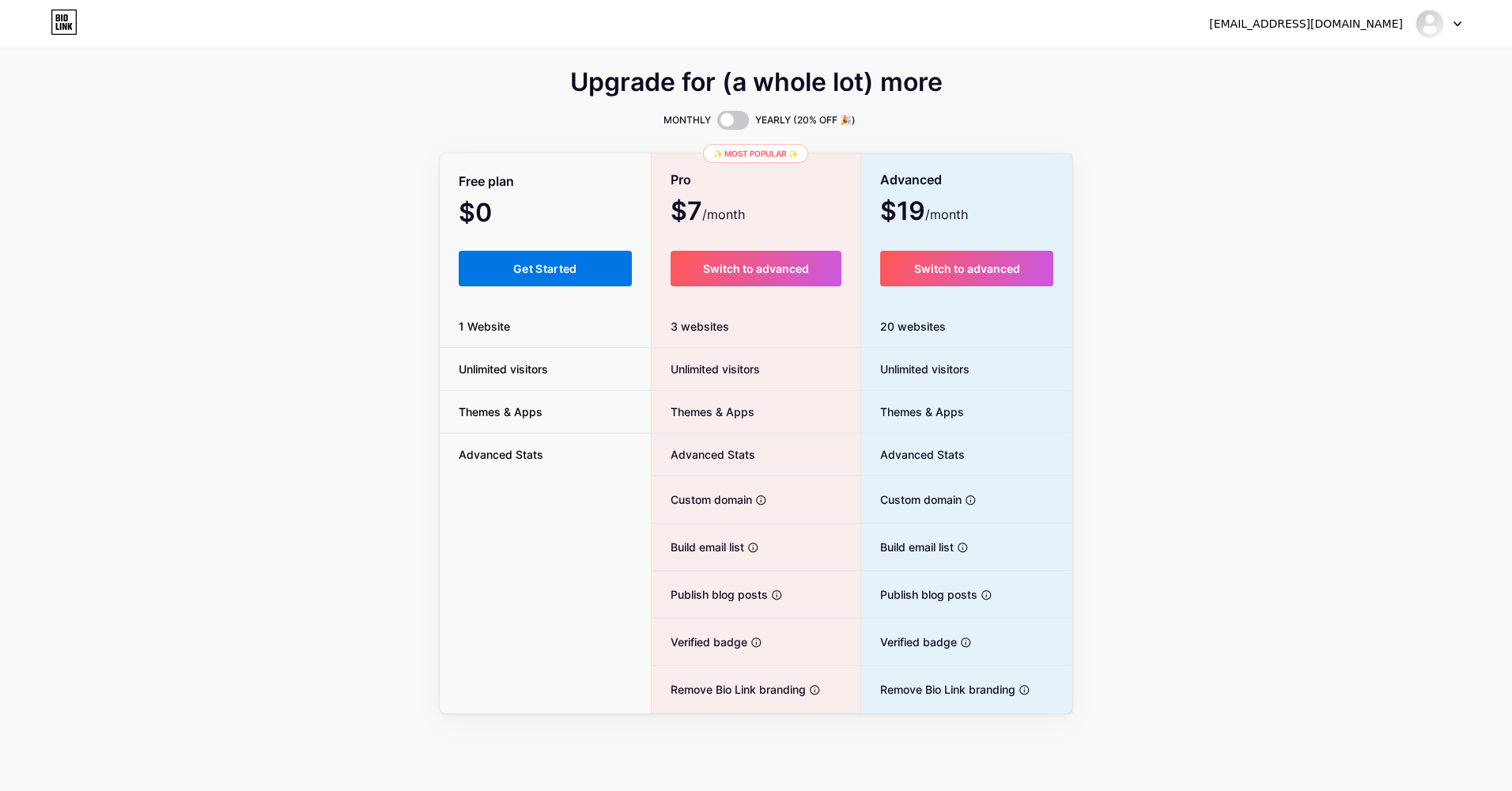
click at [550, 255] on button "Get Started" at bounding box center [545, 268] width 173 height 35
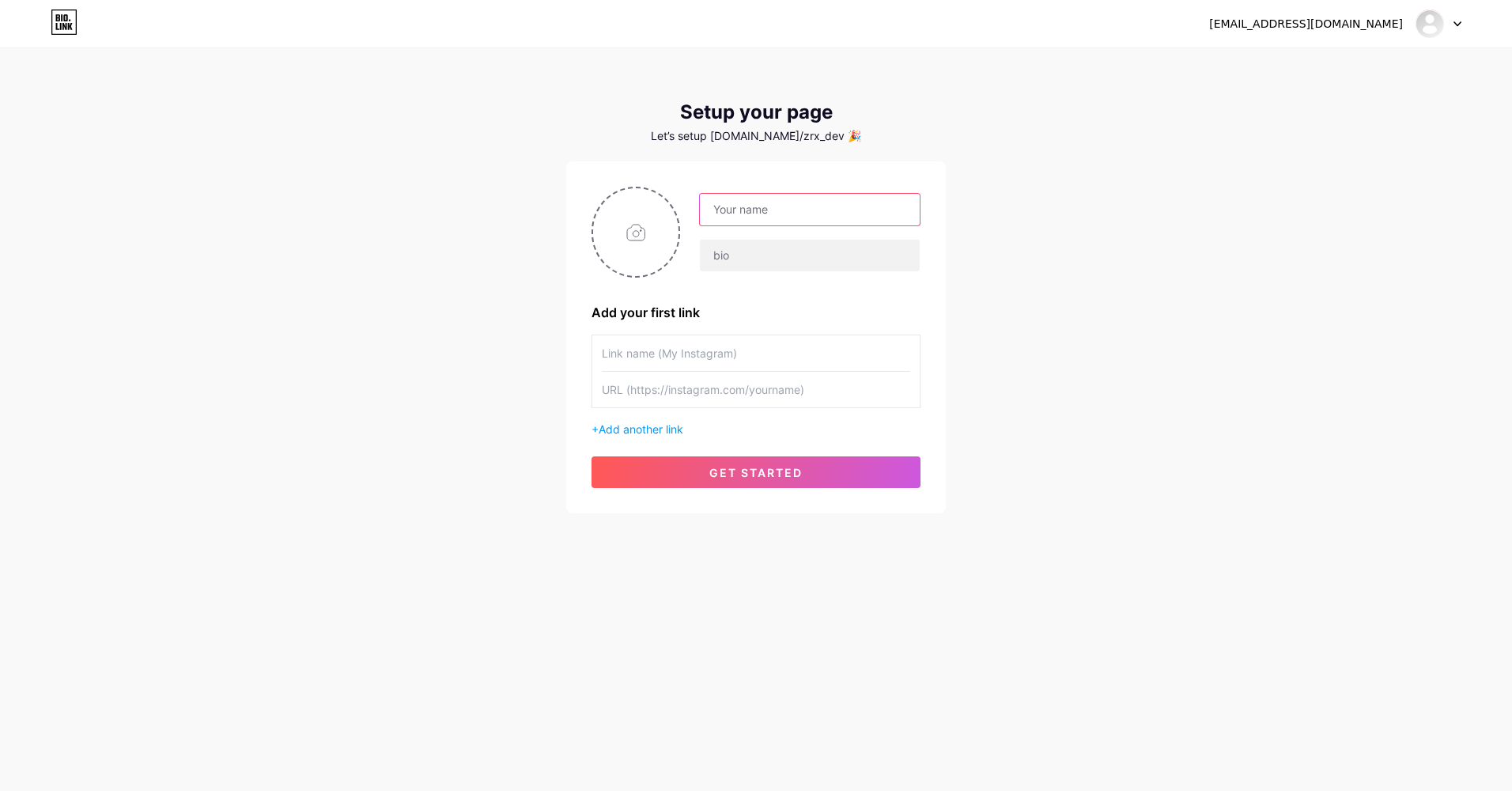
click at [759, 214] on input "text" at bounding box center [809, 210] width 220 height 32
type input "zrx_dev"
type input "[DOMAIN_NAME] sur discord"
type input "Discord Kayuna"
type input "[URL][DOMAIN_NAME]"
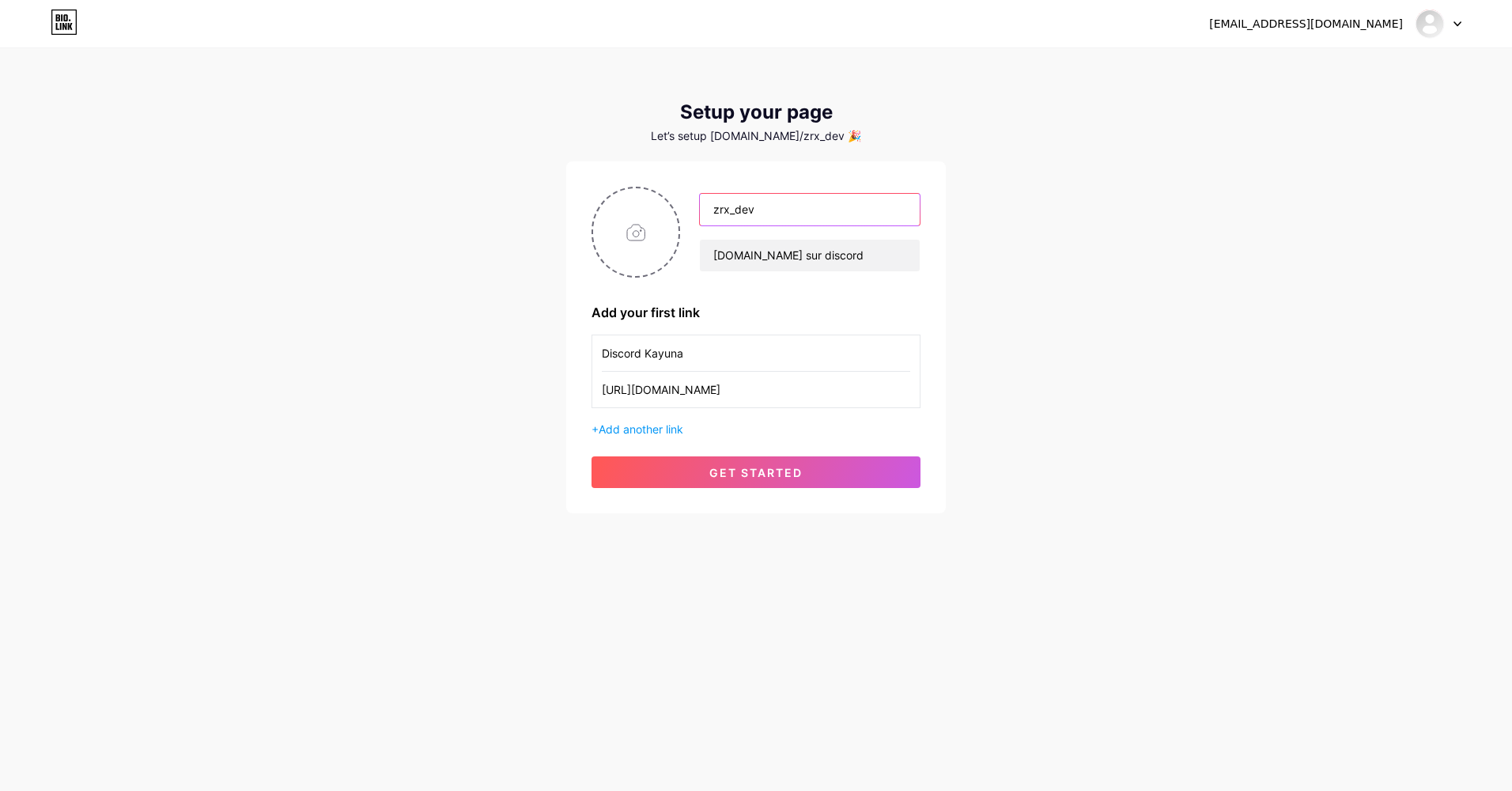
drag, startPoint x: 732, startPoint y: 213, endPoint x: 1233, endPoint y: 189, distance: 501.6
click at [732, 213] on input "zrx_dev" at bounding box center [809, 210] width 220 height 32
type input "[DOMAIN_NAME]"
click at [639, 258] on input "file" at bounding box center [636, 232] width 86 height 88
type input "C:\fakepath\IMG_7457.jpg"
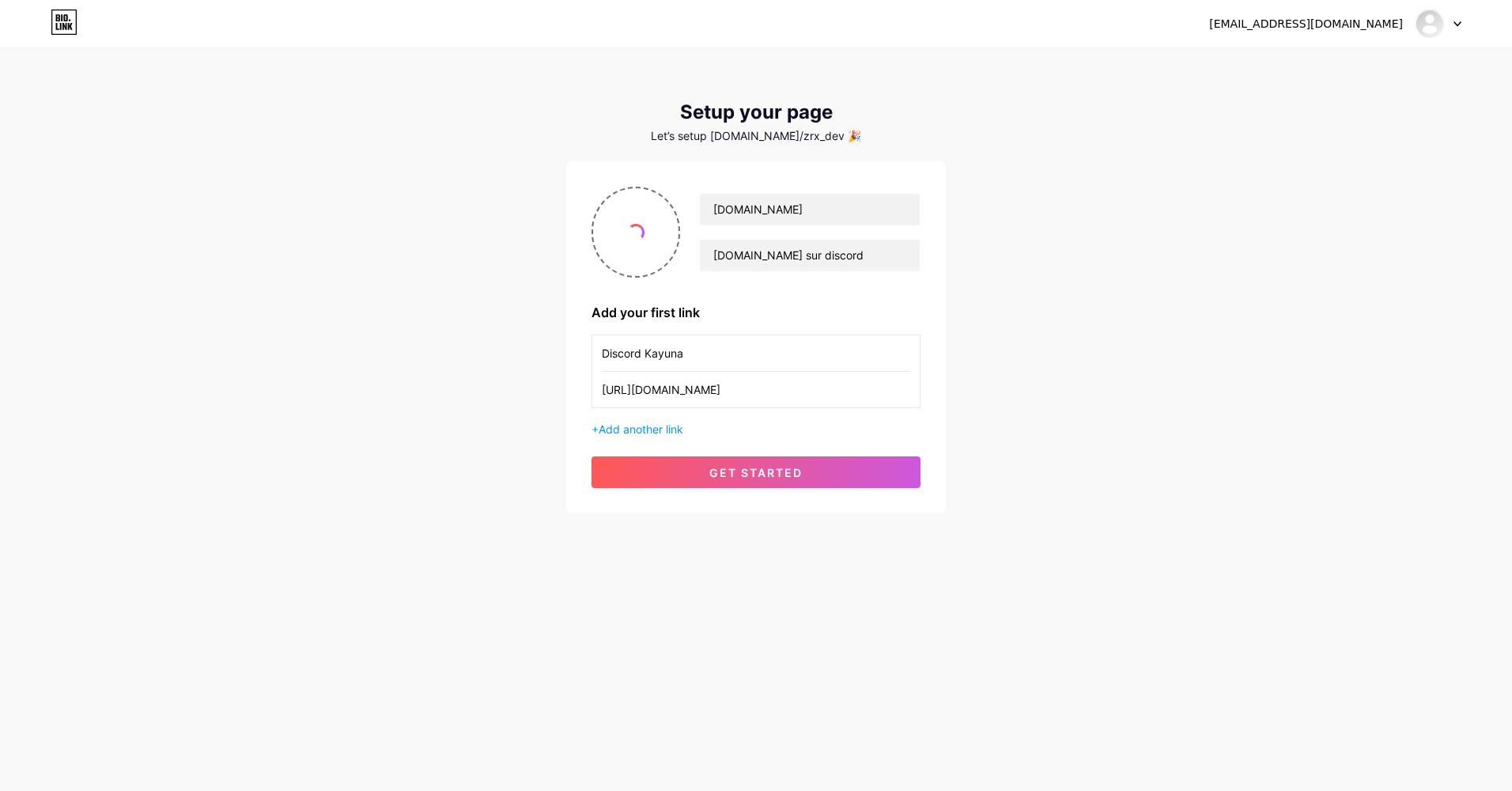
click at [1169, 369] on div "zrx.dev.off@gmail.com Dashboard Logout Setup your page Let’s setup bio.link/zrx…" at bounding box center [756, 281] width 1512 height 563
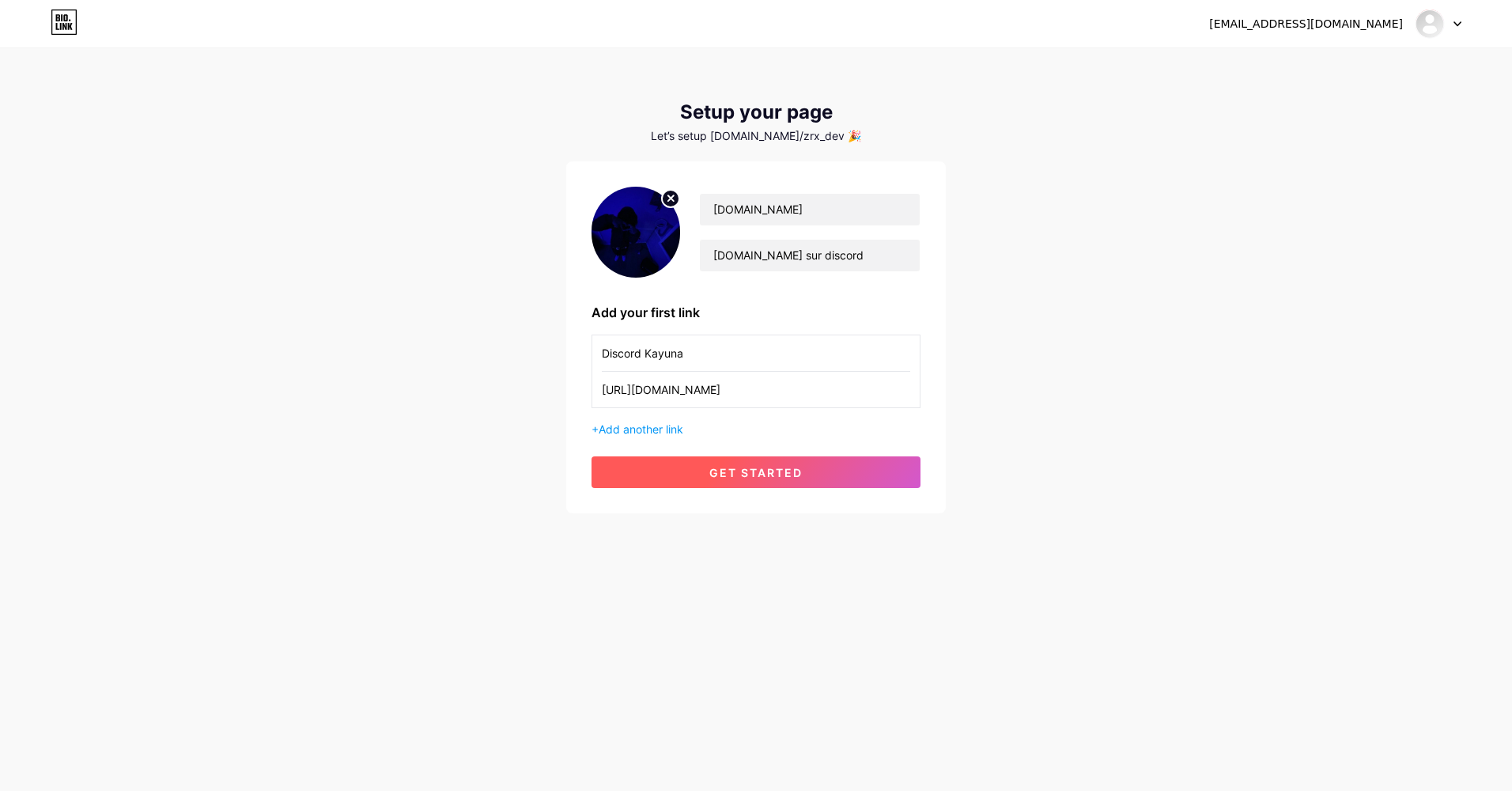
click at [797, 474] on span "get started" at bounding box center [756, 472] width 93 height 13
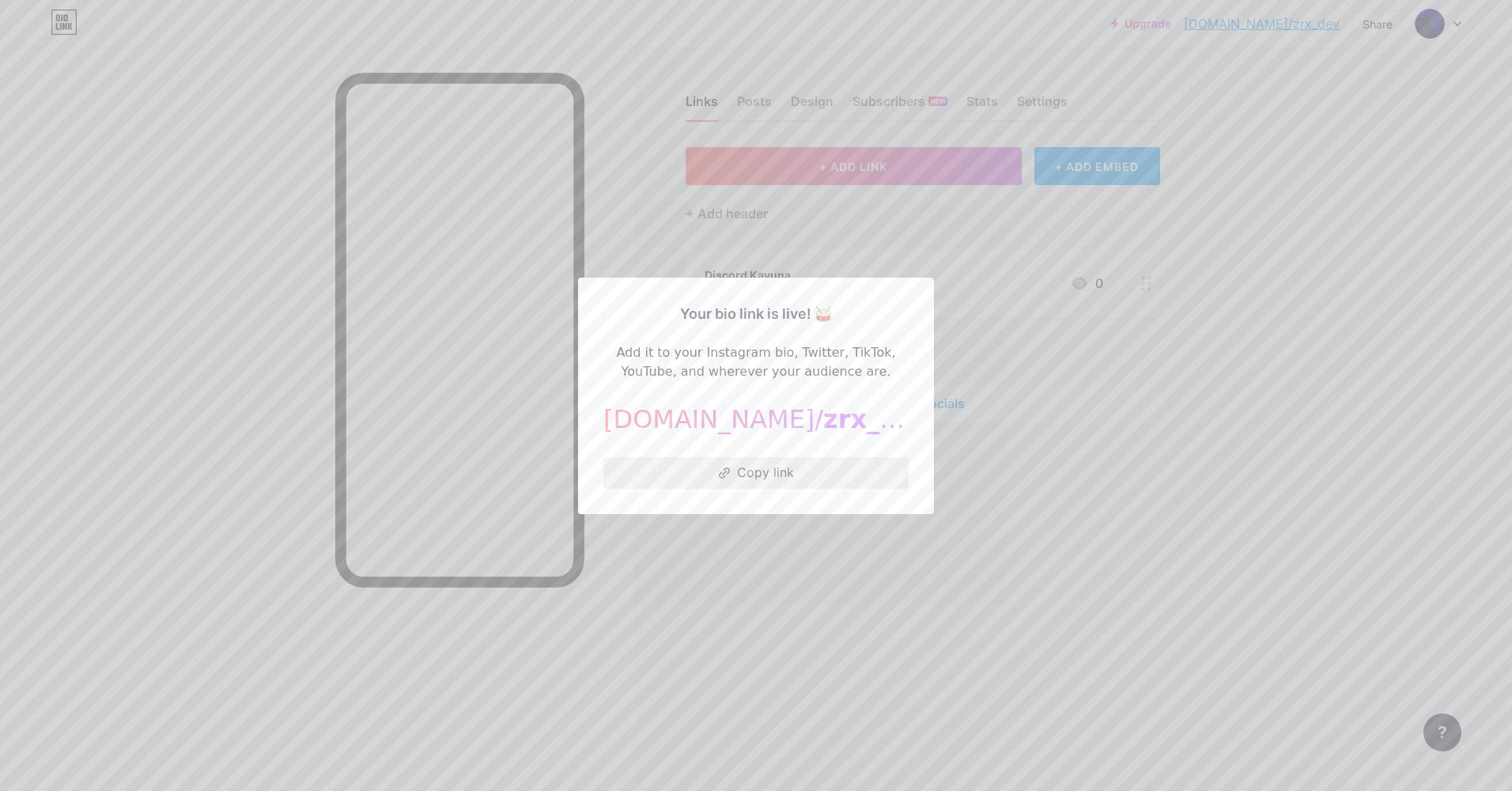
click at [786, 474] on button "Copy link" at bounding box center [756, 473] width 305 height 32
click at [580, 37] on div at bounding box center [756, 395] width 1512 height 791
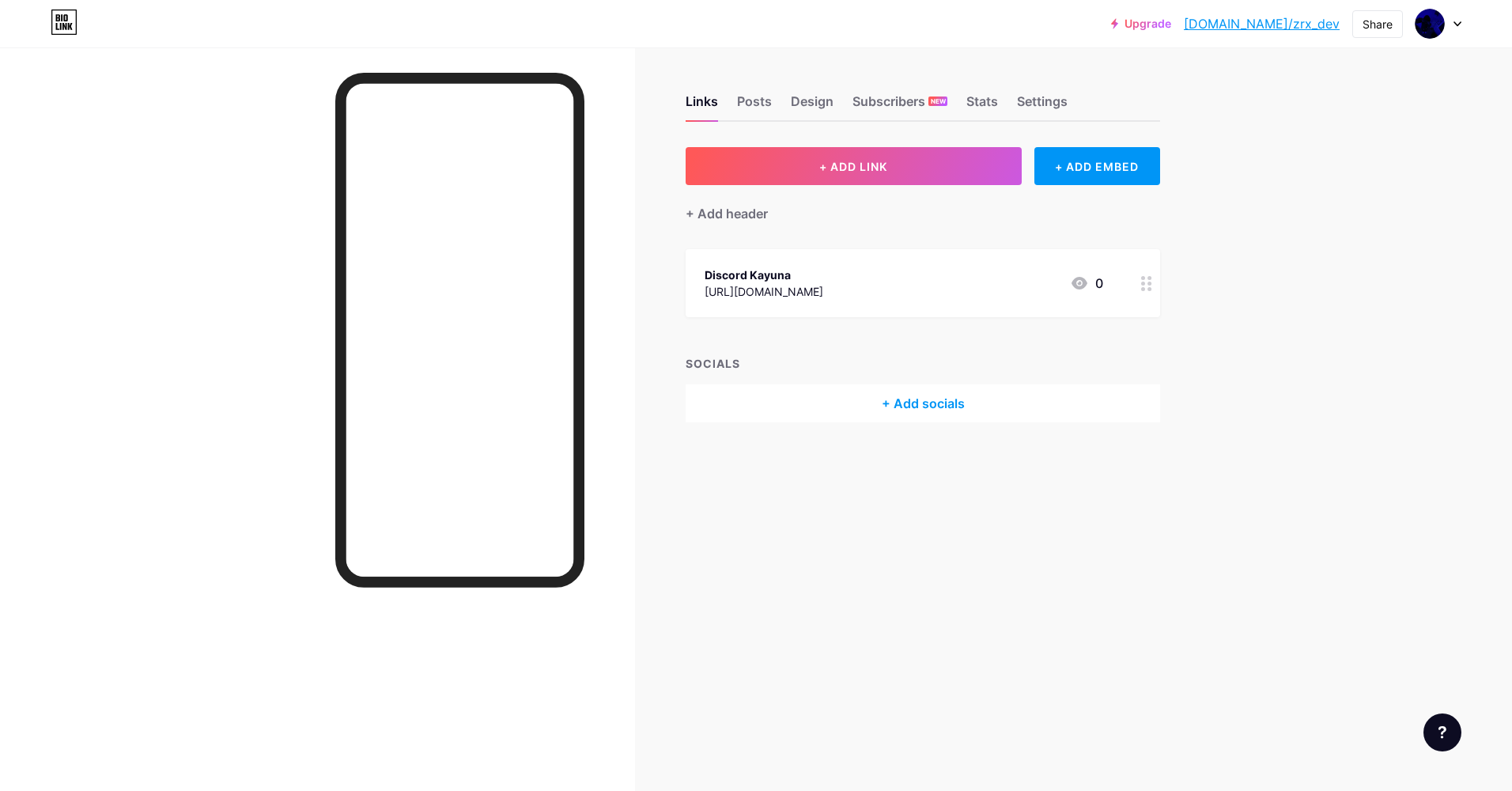
click at [775, 107] on div "Links Posts Design Subscribers NEW Stats Settings" at bounding box center [923, 93] width 474 height 56
click at [764, 104] on div "Posts" at bounding box center [754, 106] width 34 height 28
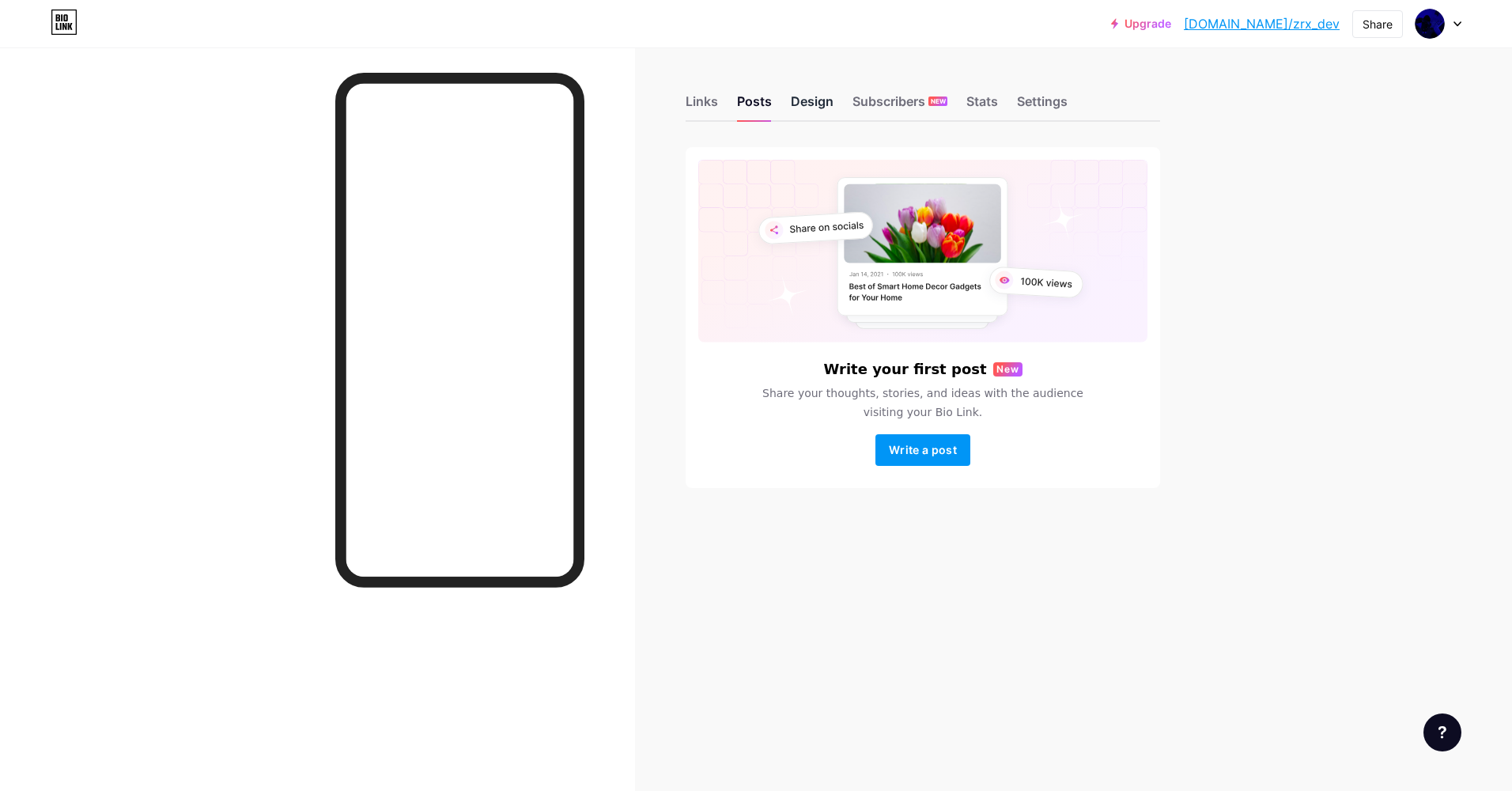
click at [816, 100] on div "Design" at bounding box center [812, 106] width 42 height 28
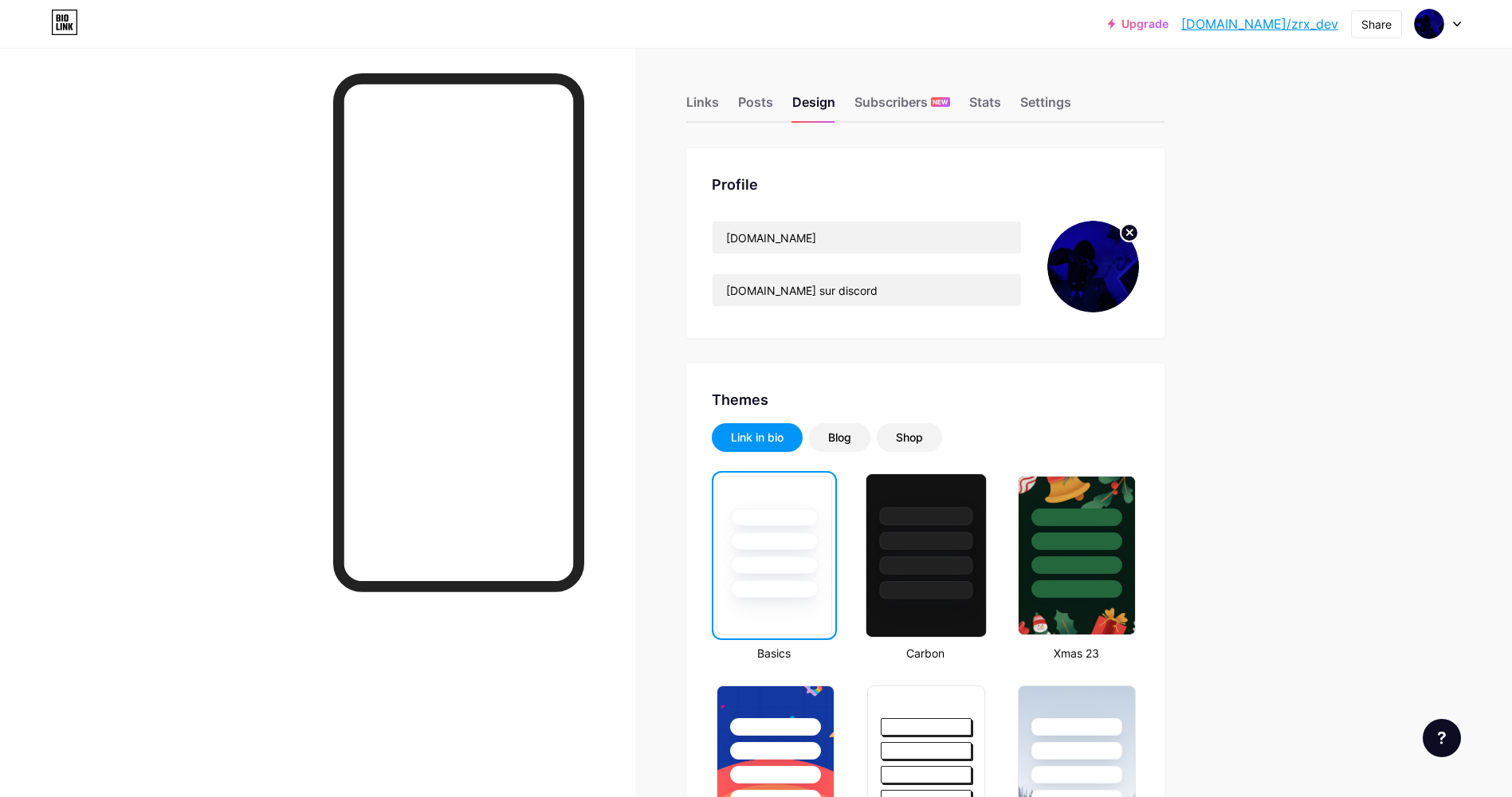
click at [949, 530] on div at bounding box center [926, 537] width 120 height 125
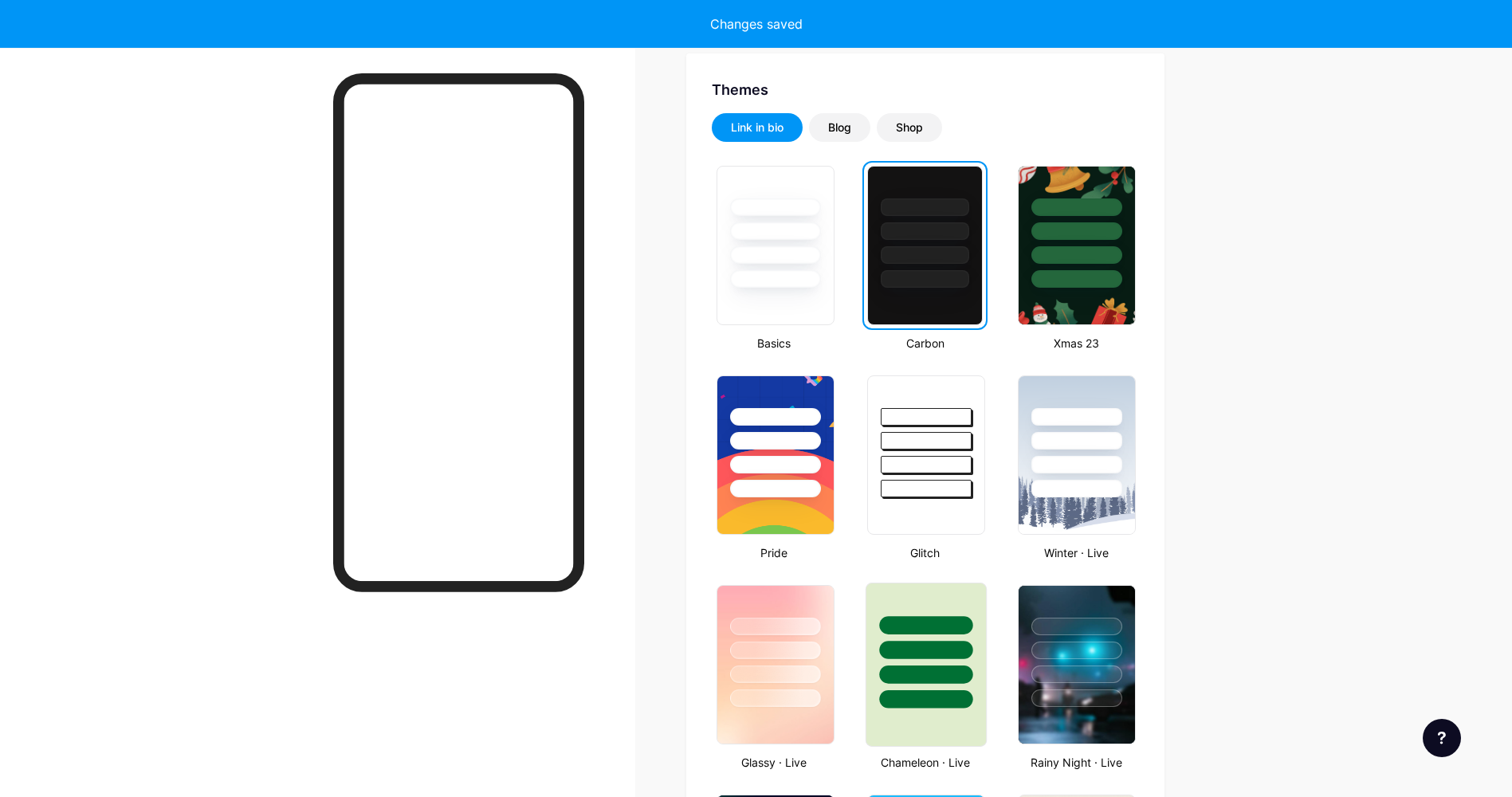
scroll to position [478, 0]
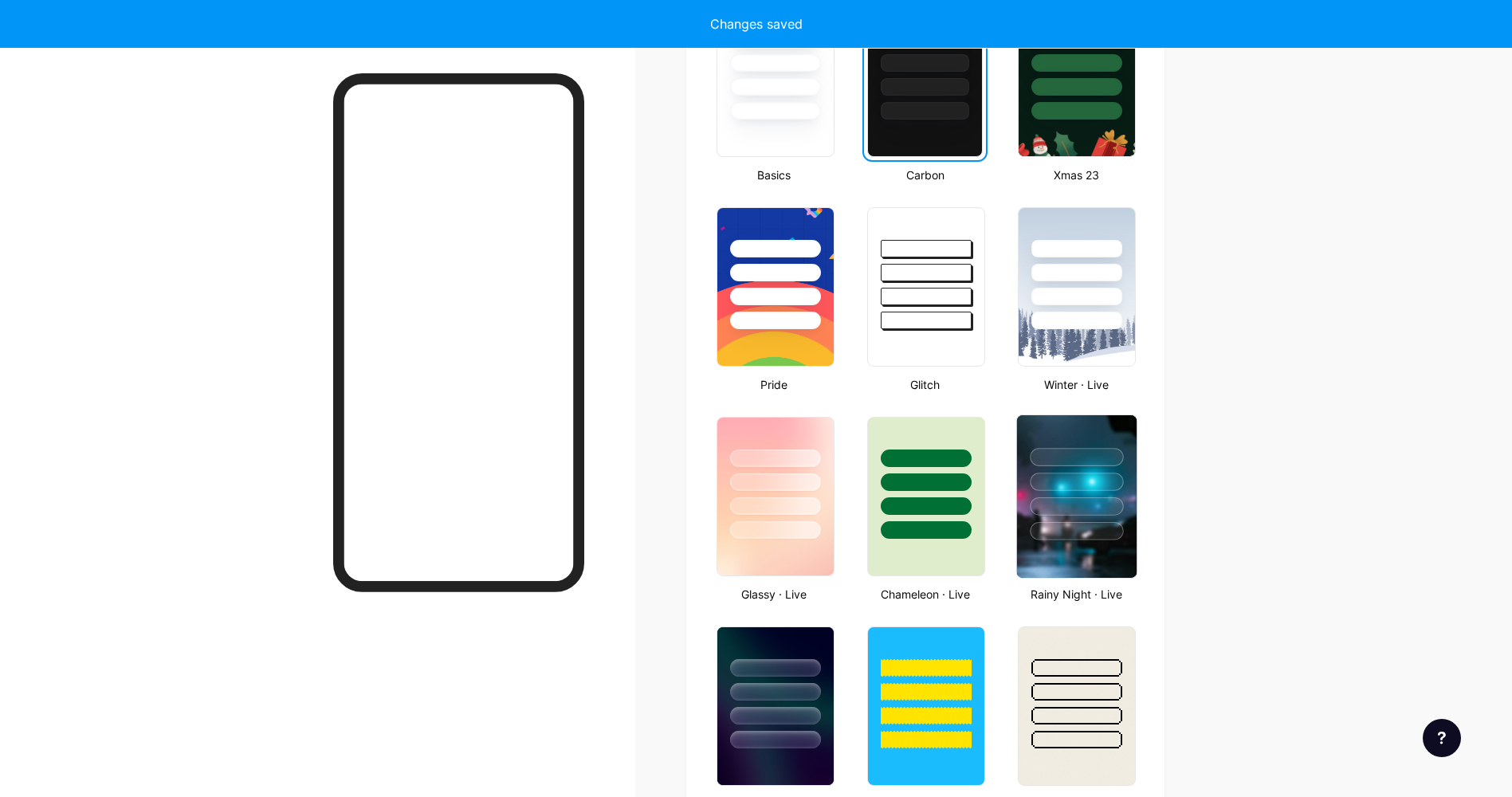
click at [1095, 535] on div at bounding box center [1077, 530] width 93 height 19
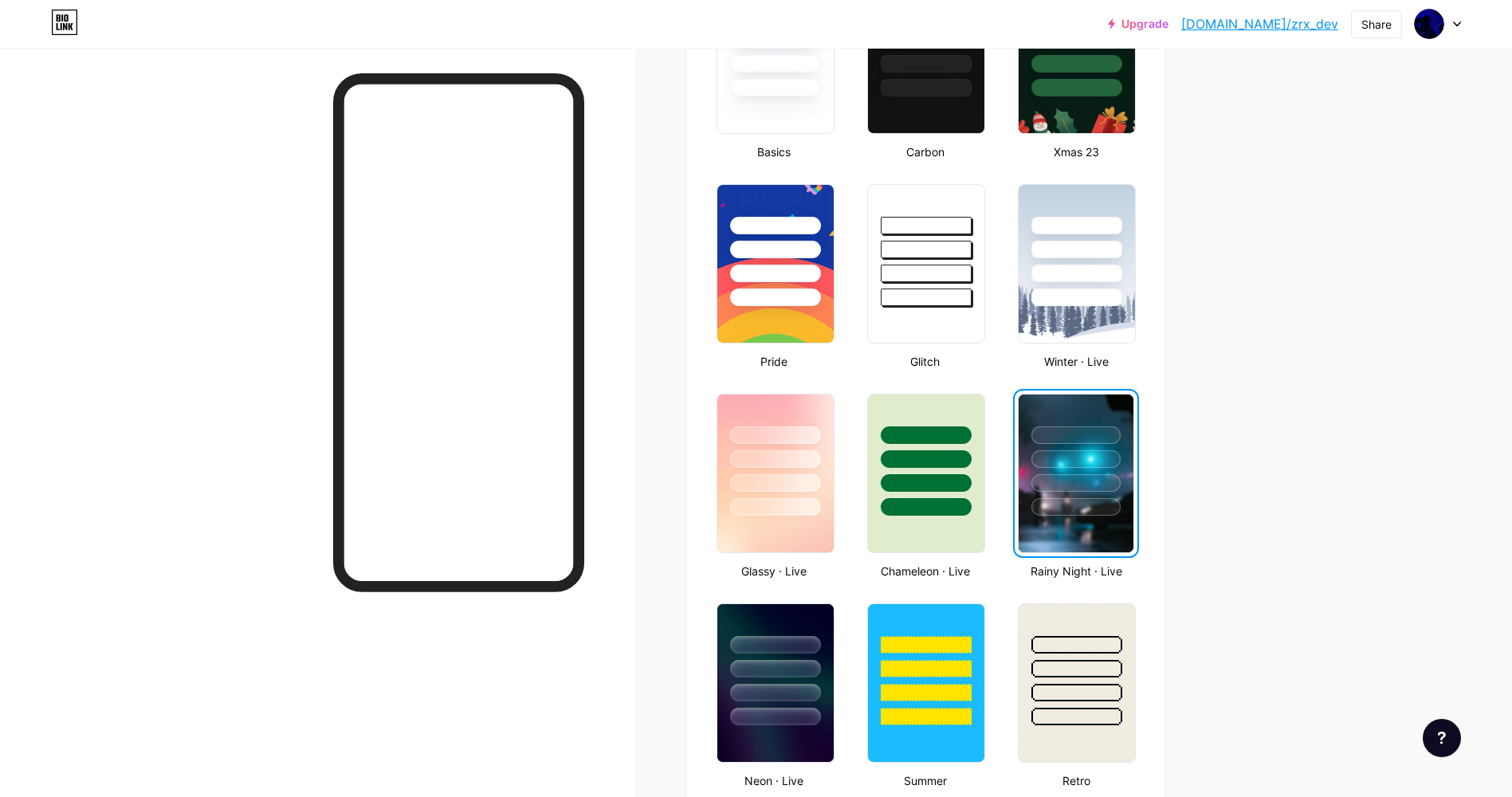
scroll to position [717, 0]
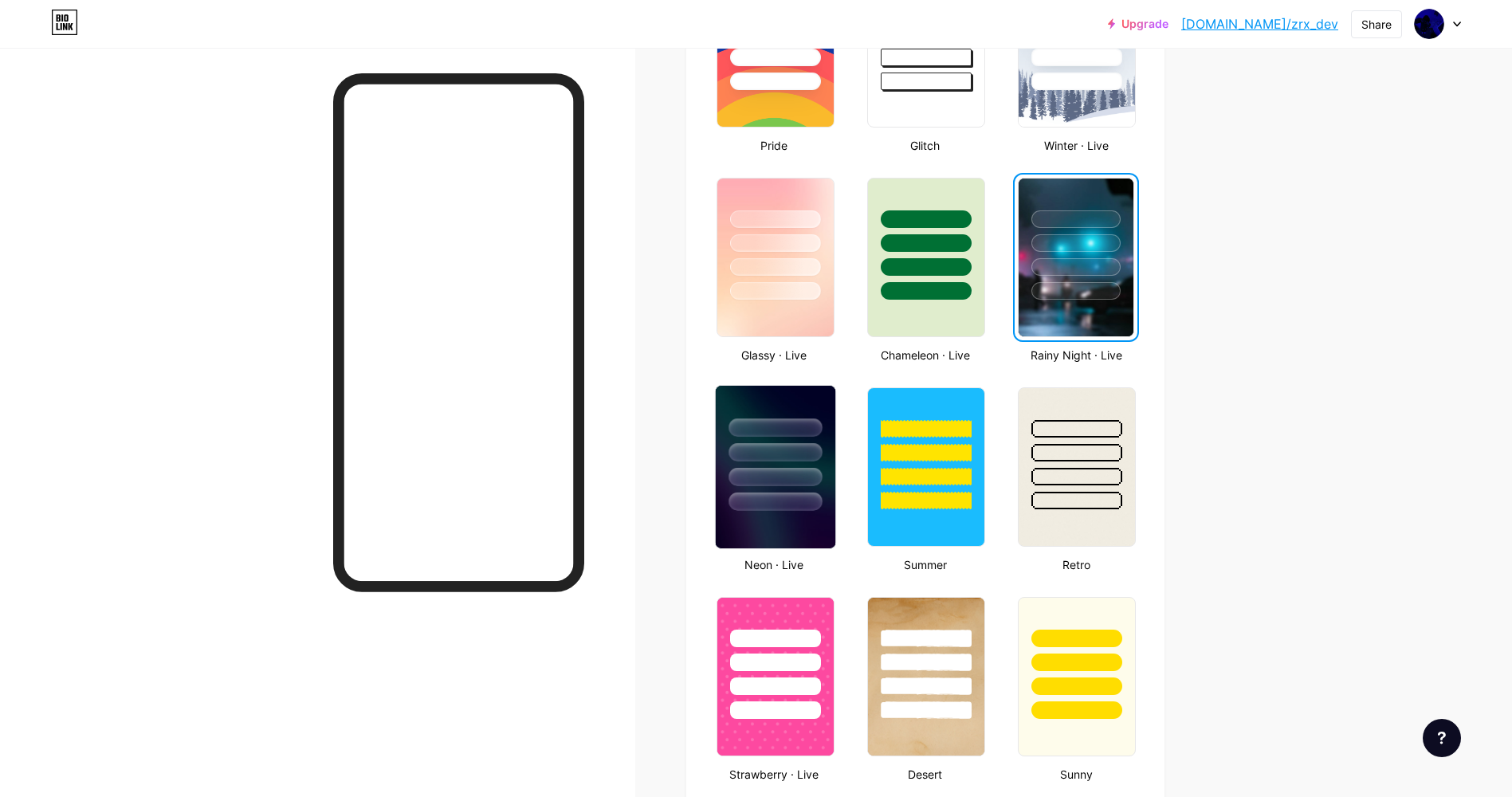
click at [792, 498] on div at bounding box center [775, 501] width 93 height 19
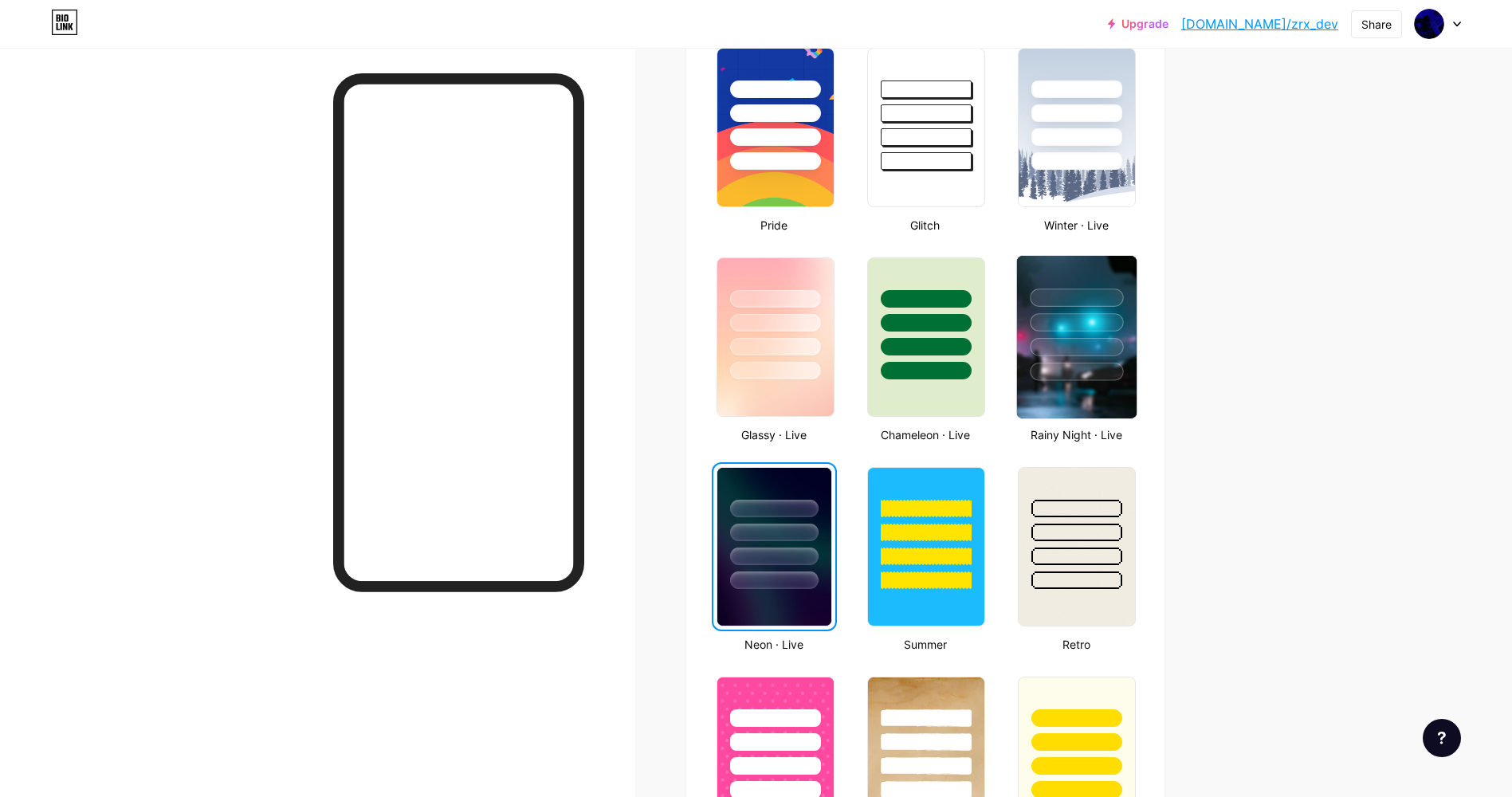
click at [1085, 379] on div at bounding box center [1077, 371] width 93 height 19
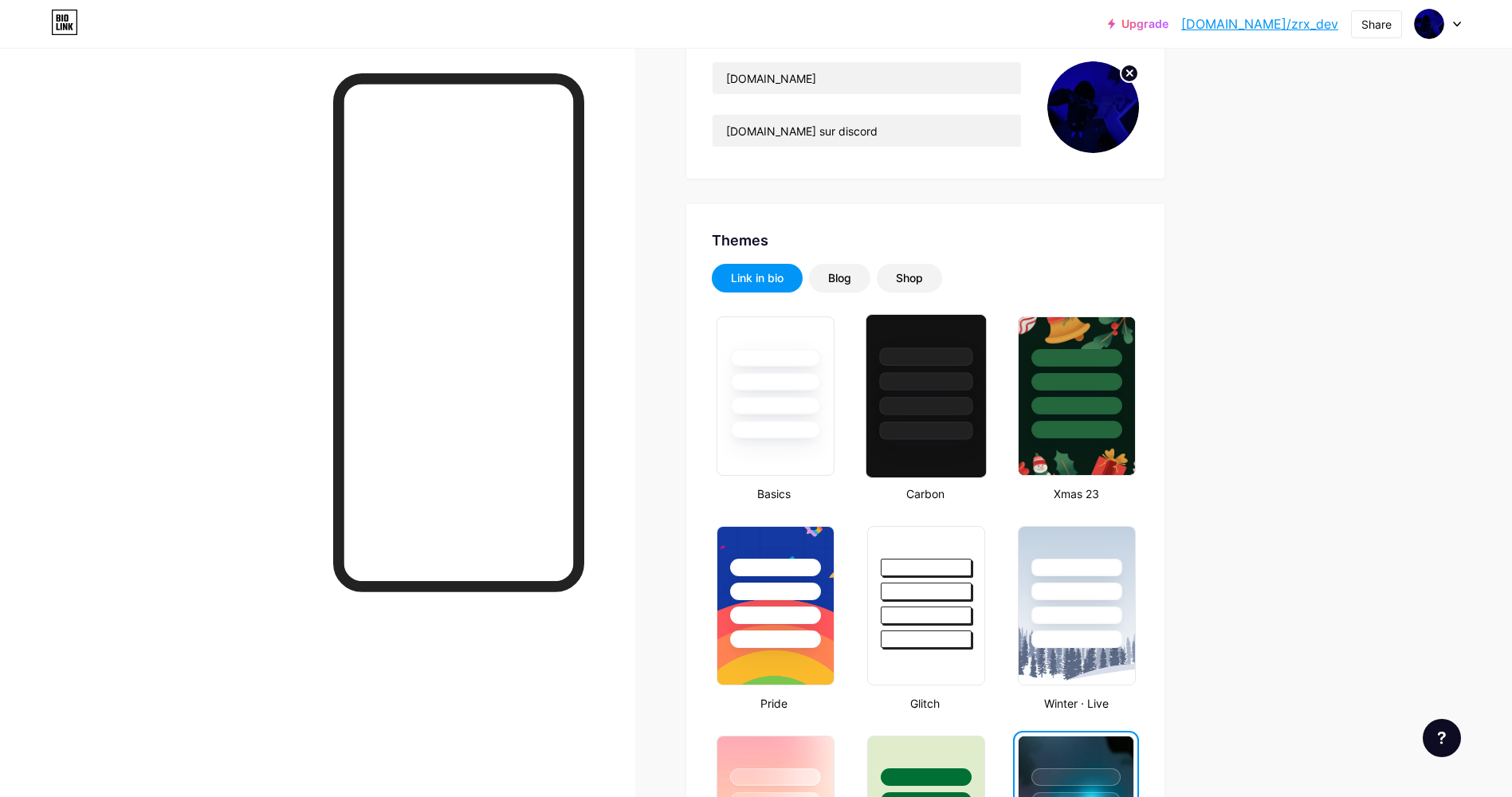
scroll to position [0, 0]
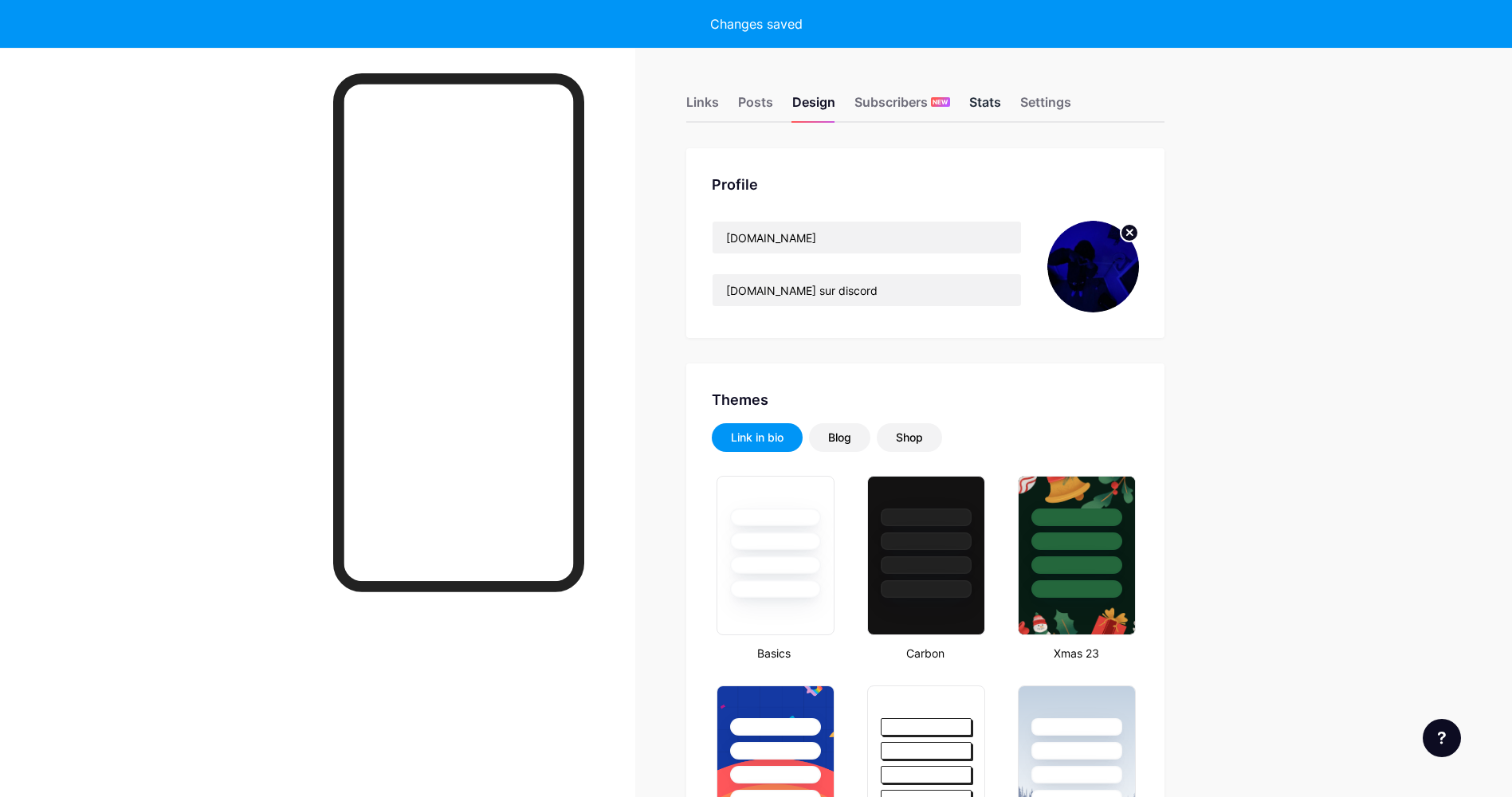
click at [983, 105] on div "Stats" at bounding box center [985, 107] width 32 height 28
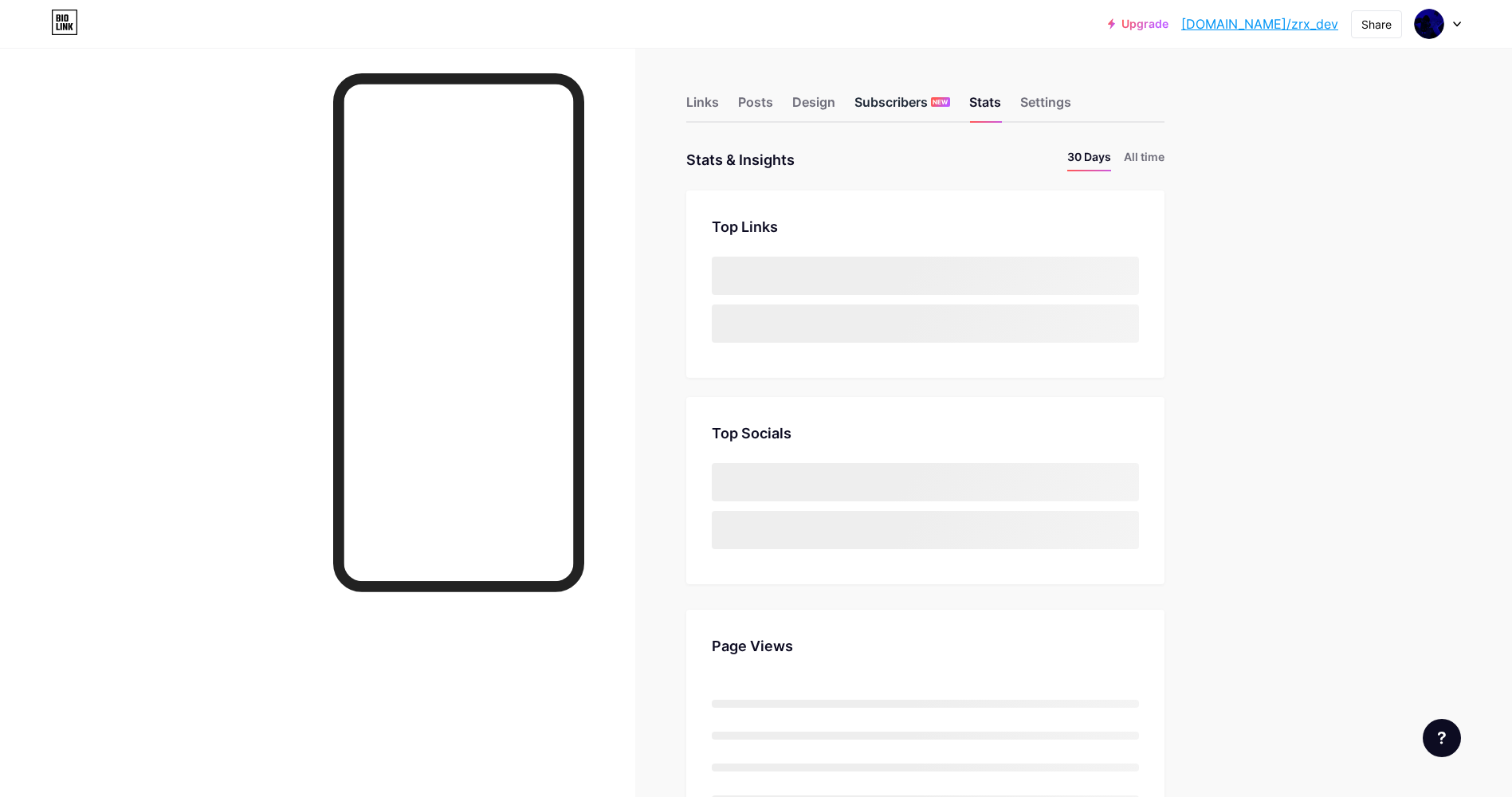
click at [898, 97] on div "Subscribers NEW" at bounding box center [902, 107] width 96 height 28
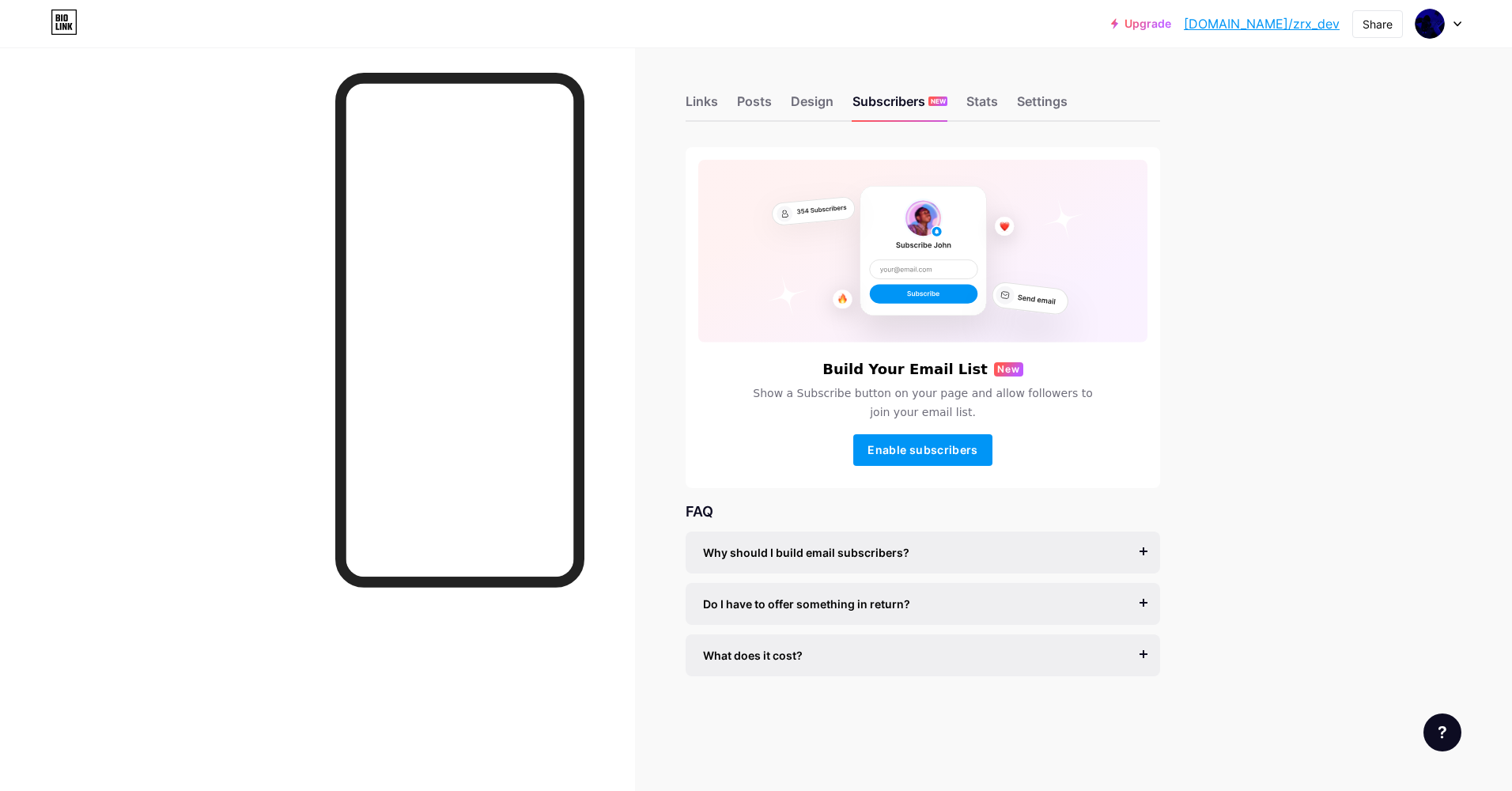
click at [1042, 86] on div "Links Posts Design Subscribers NEW Stats Settings" at bounding box center [923, 93] width 474 height 56
click at [1054, 110] on div "Settings" at bounding box center [1041, 106] width 50 height 28
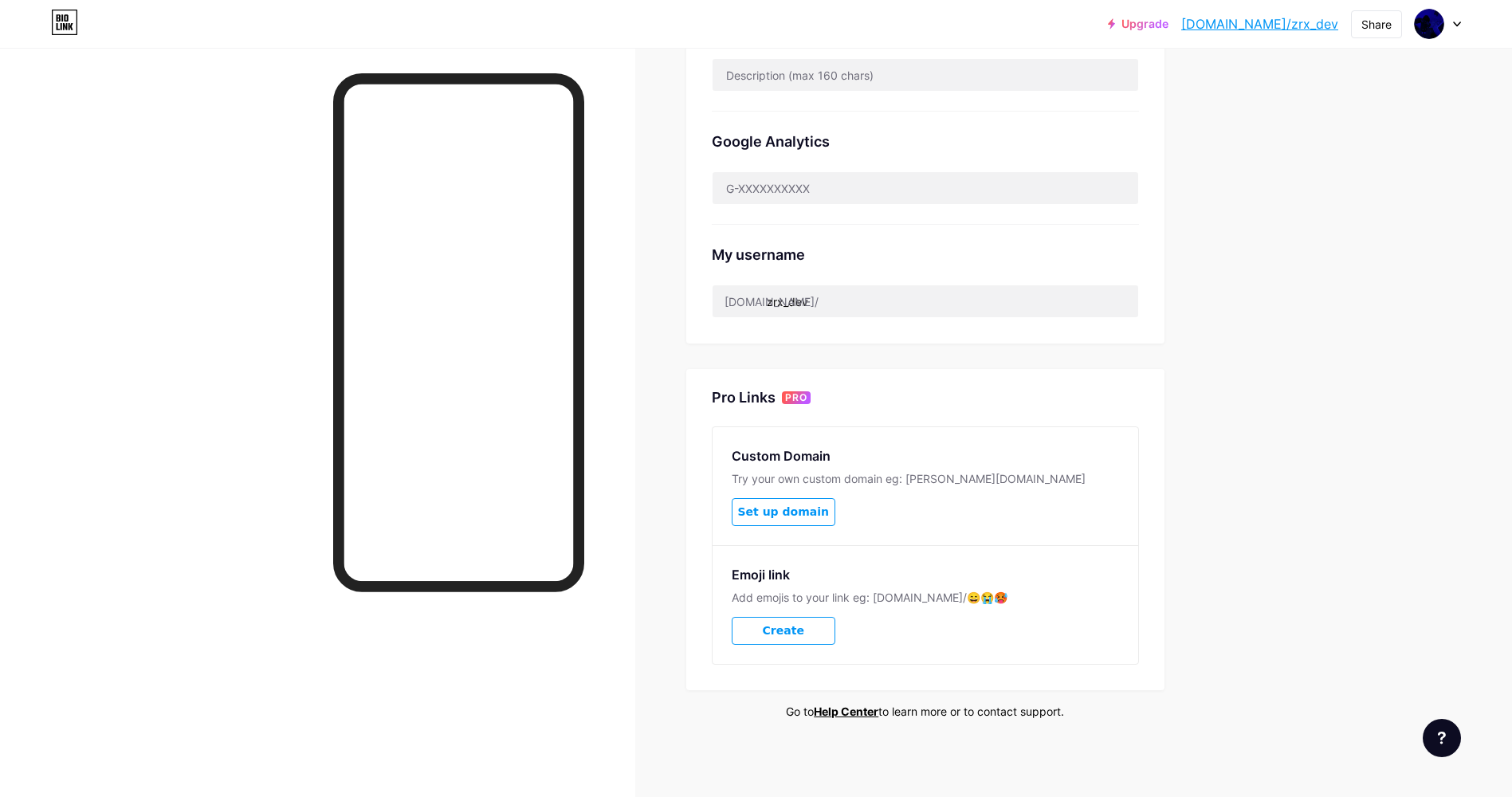
scroll to position [450, 0]
